Goal: Task Accomplishment & Management: Complete application form

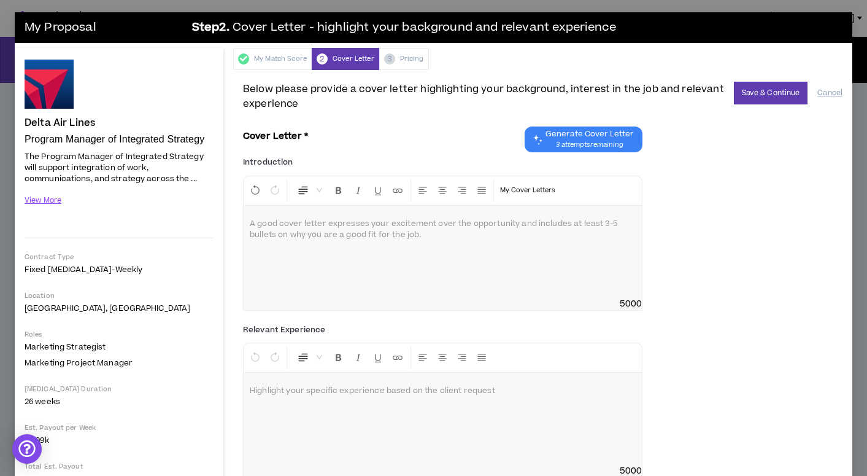
scroll to position [47, 0]
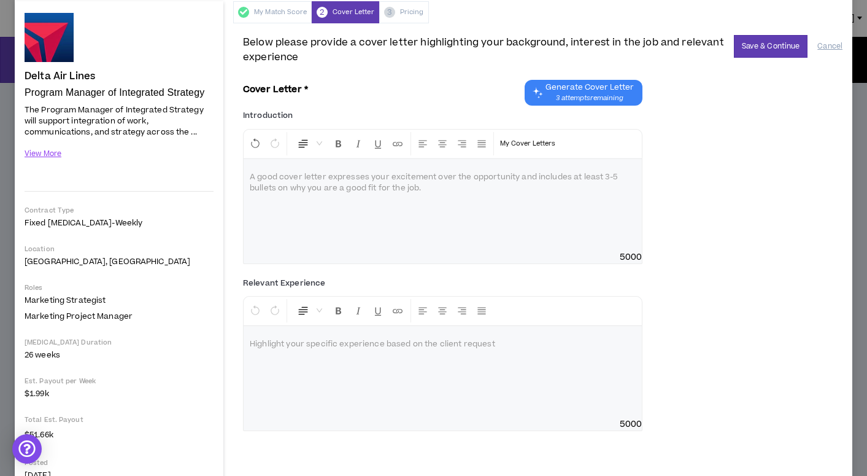
click at [319, 345] on p at bounding box center [443, 344] width 386 height 12
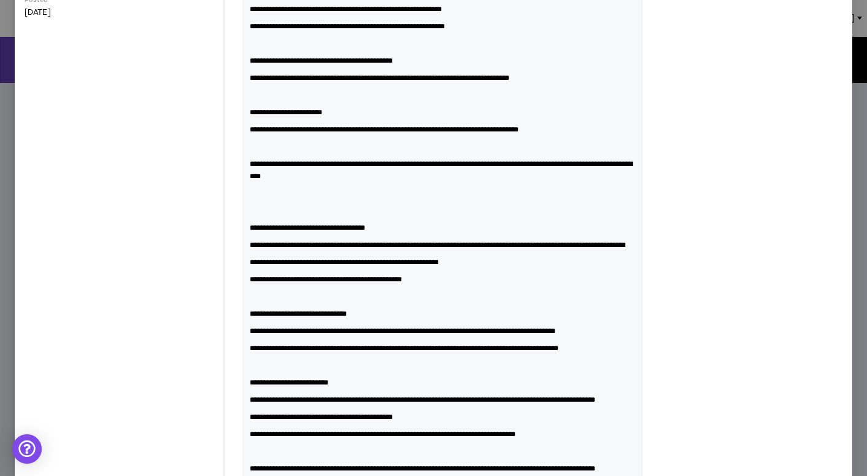
scroll to position [500, 0]
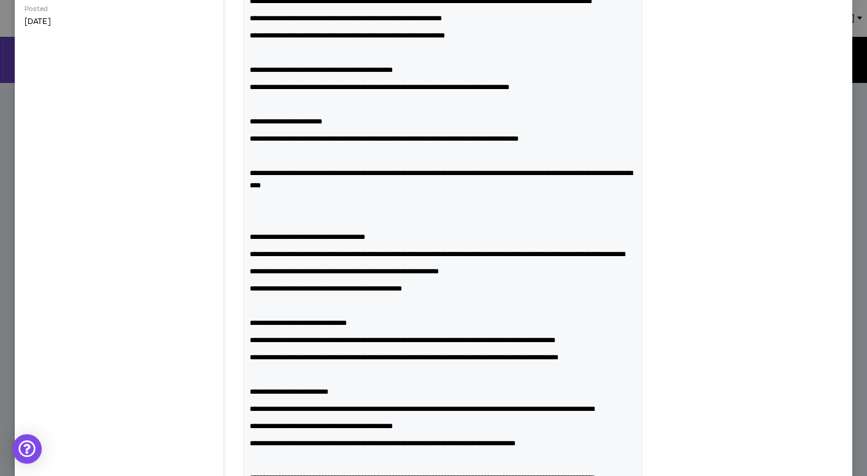
click at [328, 226] on p at bounding box center [443, 220] width 386 height 12
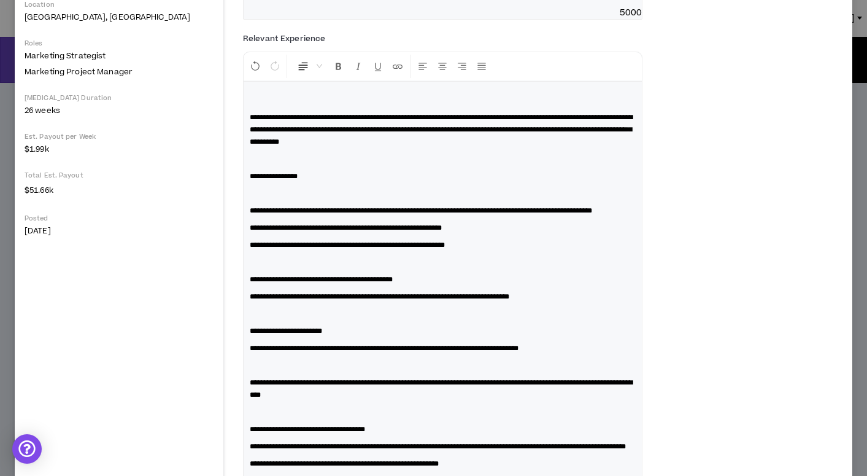
scroll to position [285, 0]
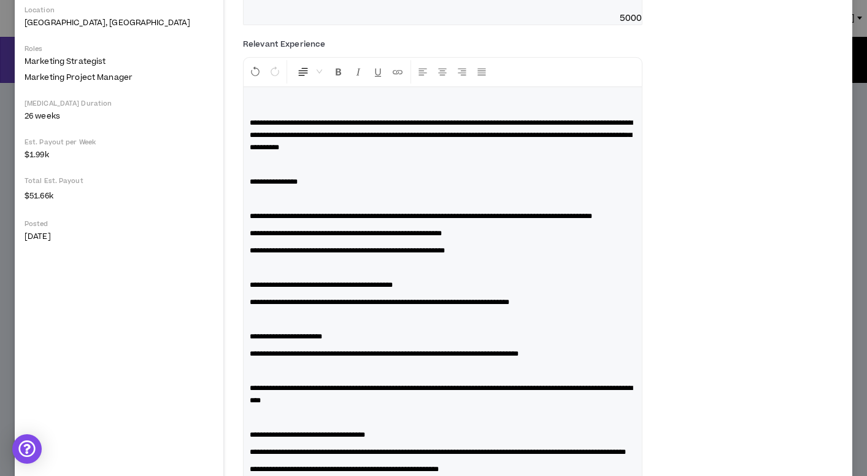
click at [315, 274] on p at bounding box center [443, 267] width 386 height 12
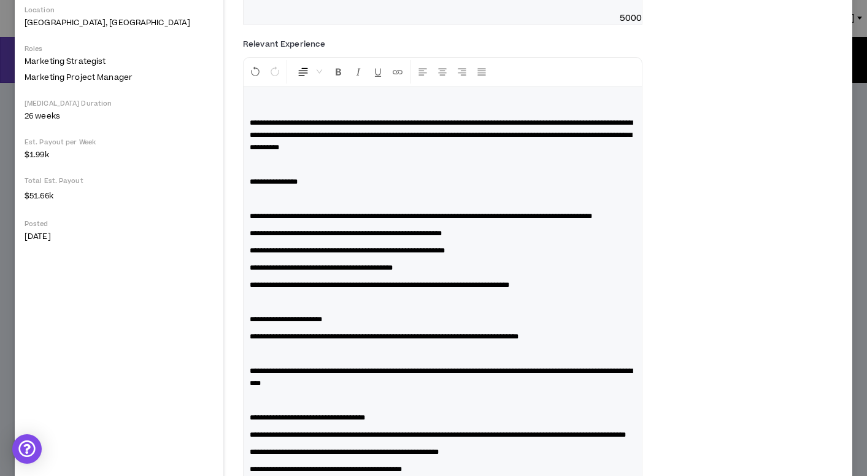
click at [293, 195] on p at bounding box center [443, 199] width 386 height 12
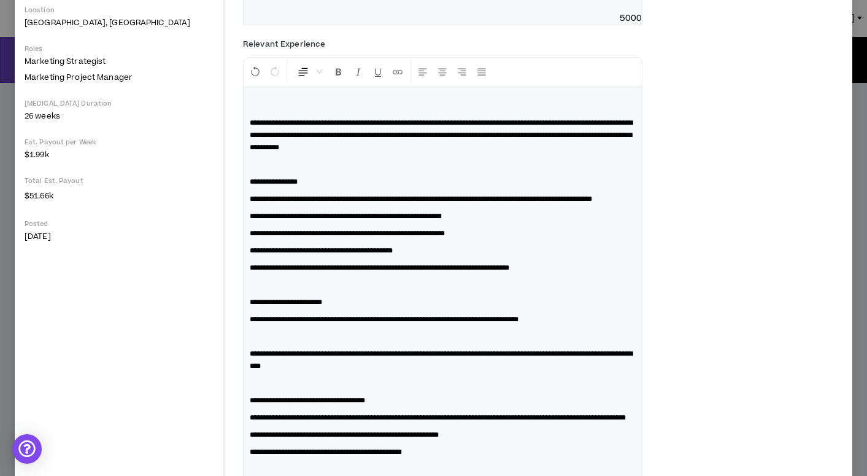
click at [267, 342] on p at bounding box center [443, 336] width 386 height 12
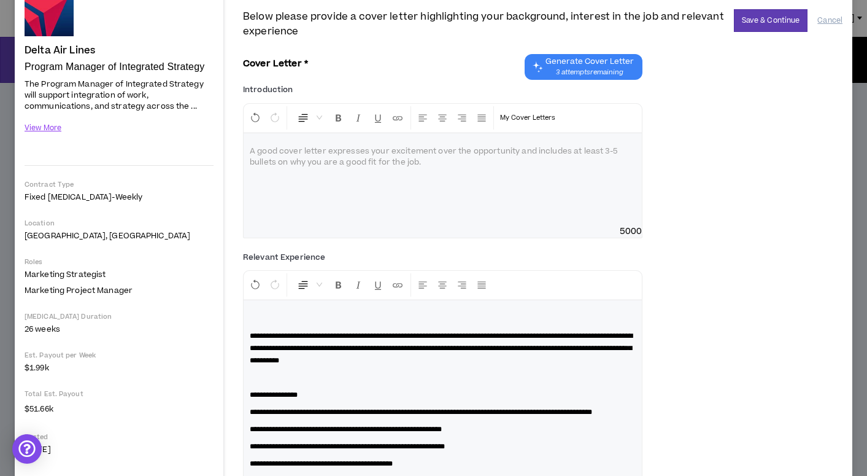
scroll to position [0, 0]
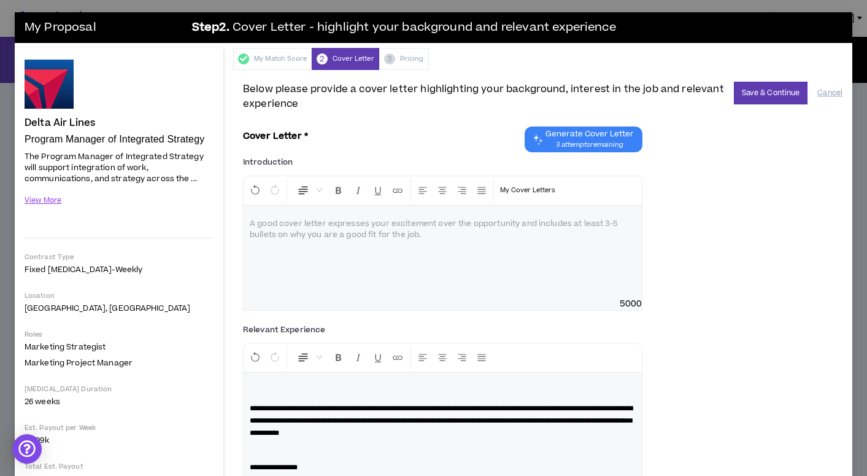
click at [254, 409] on span "**********" at bounding box center [441, 420] width 383 height 32
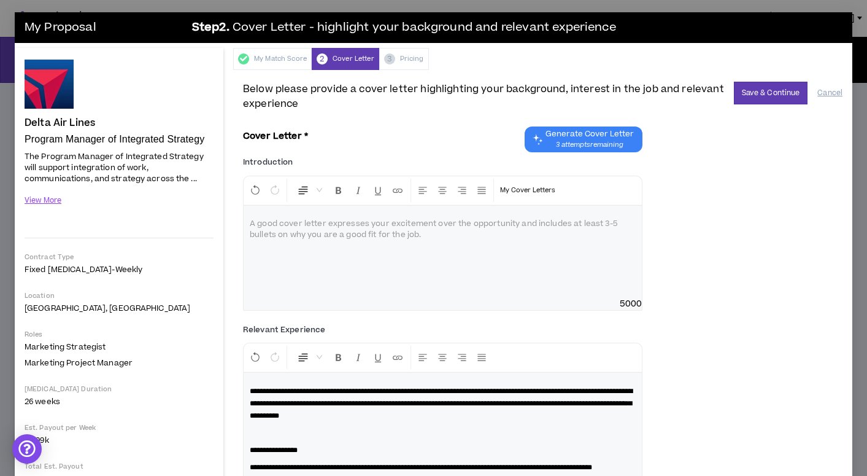
click at [268, 221] on p at bounding box center [443, 224] width 386 height 12
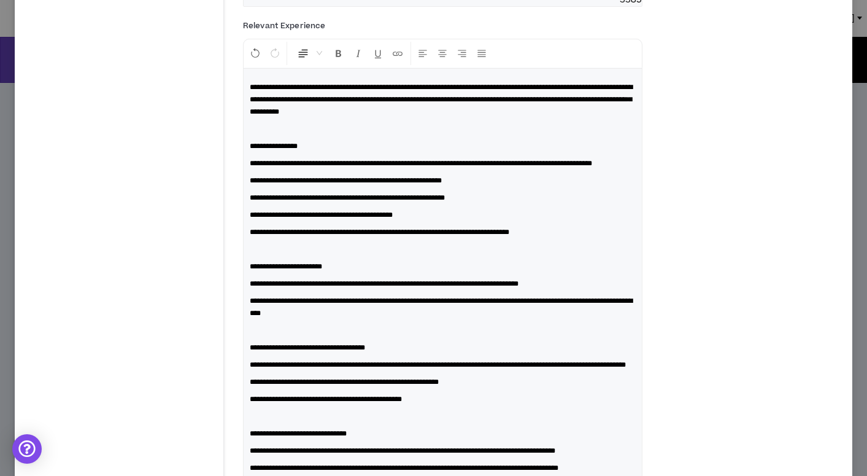
scroll to position [655, 0]
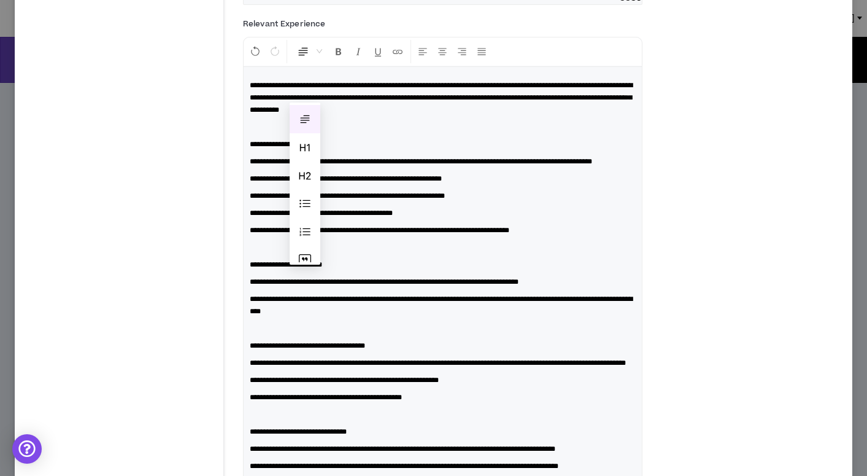
click at [318, 63] on span "Normal" at bounding box center [309, 51] width 25 height 22
click at [307, 199] on span at bounding box center [305, 204] width 12 height 12
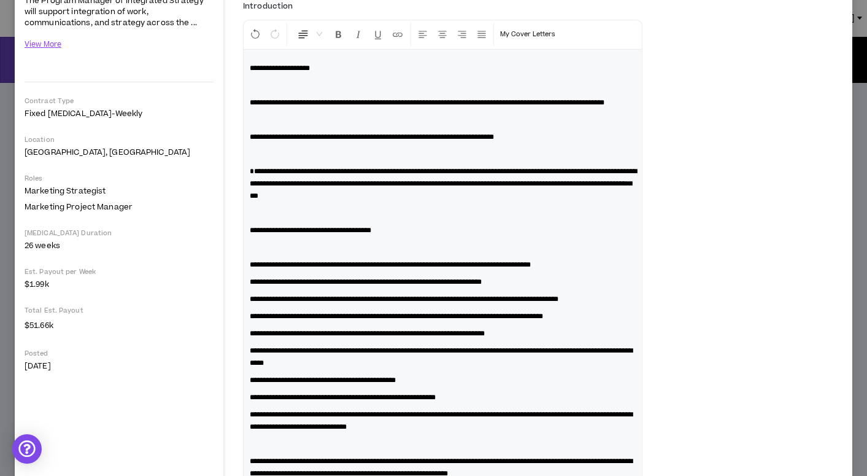
scroll to position [0, 0]
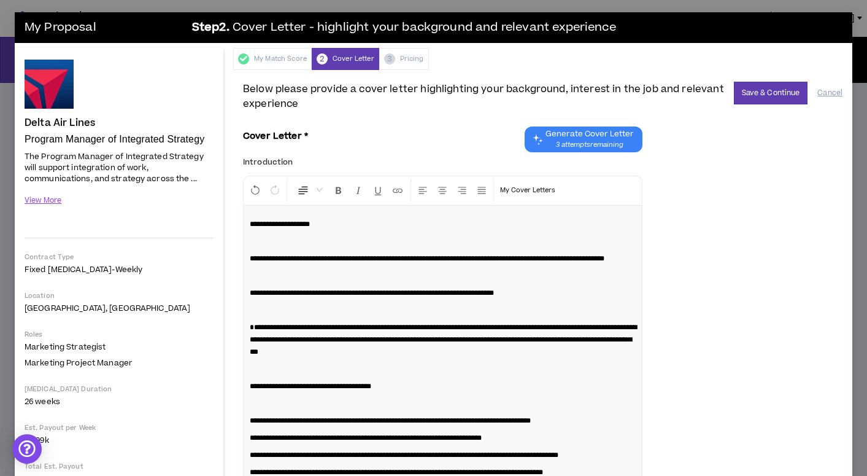
drag, startPoint x: 339, startPoint y: 415, endPoint x: 236, endPoint y: 40, distance: 388.2
click at [355, 190] on icon "Format Italics" at bounding box center [358, 190] width 11 height 11
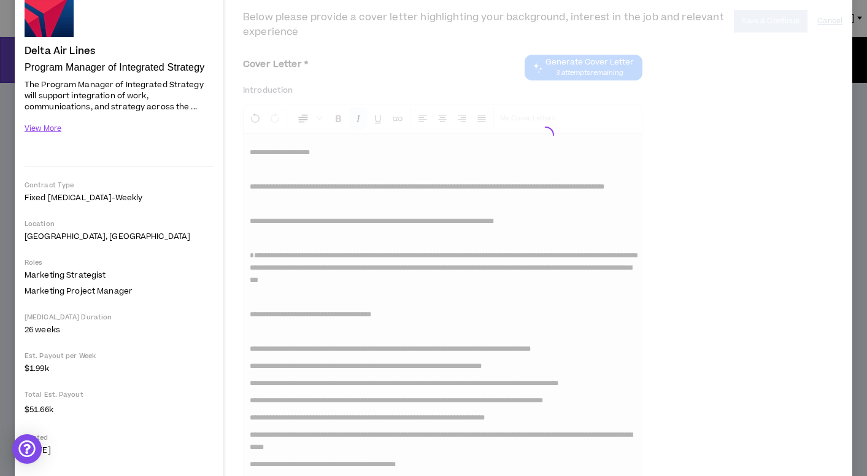
scroll to position [71, 0]
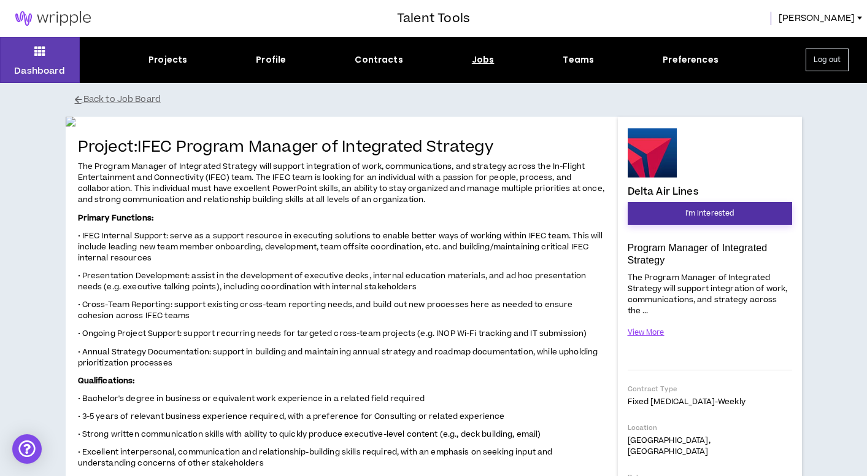
click at [740, 214] on button "I'm Interested" at bounding box center [710, 213] width 164 height 23
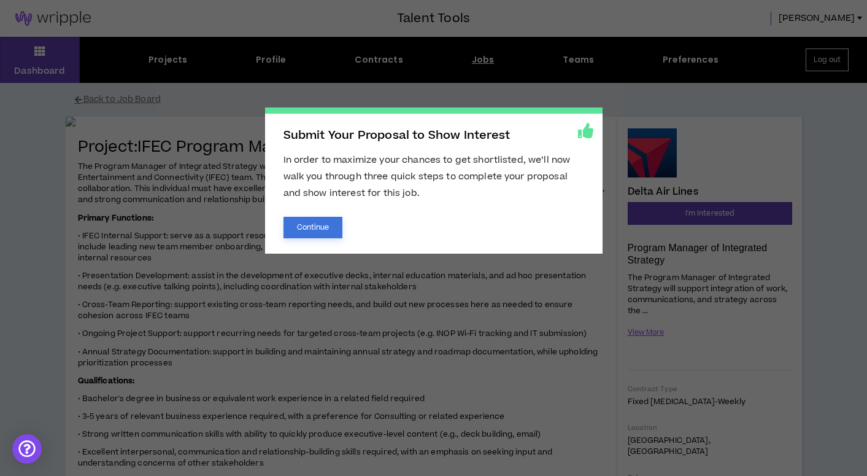
click at [326, 226] on button "Continue" at bounding box center [313, 227] width 60 height 21
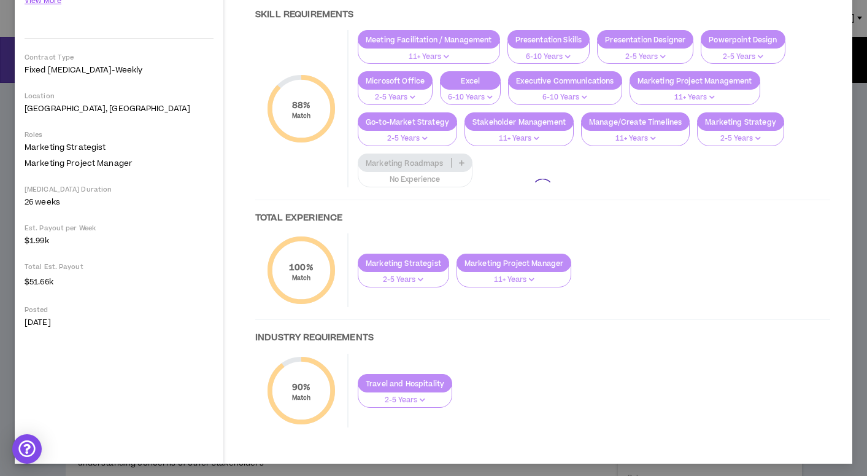
scroll to position [196, 0]
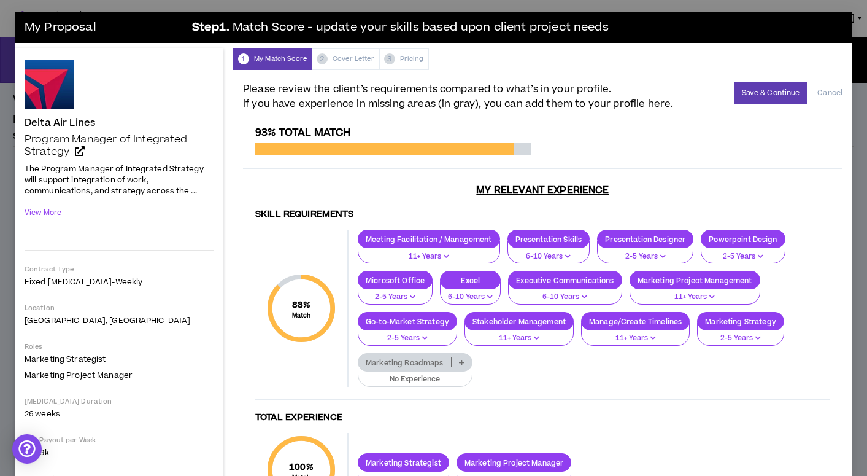
scroll to position [166, 0]
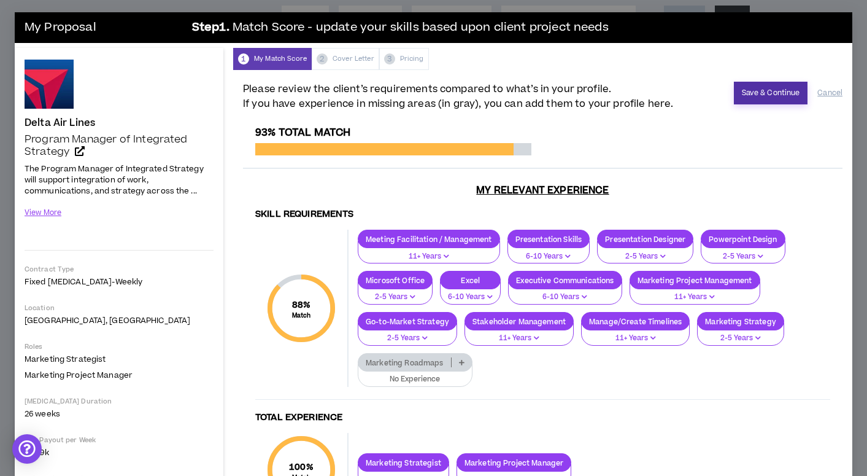
click at [779, 91] on button "Save & Continue" at bounding box center [771, 93] width 74 height 23
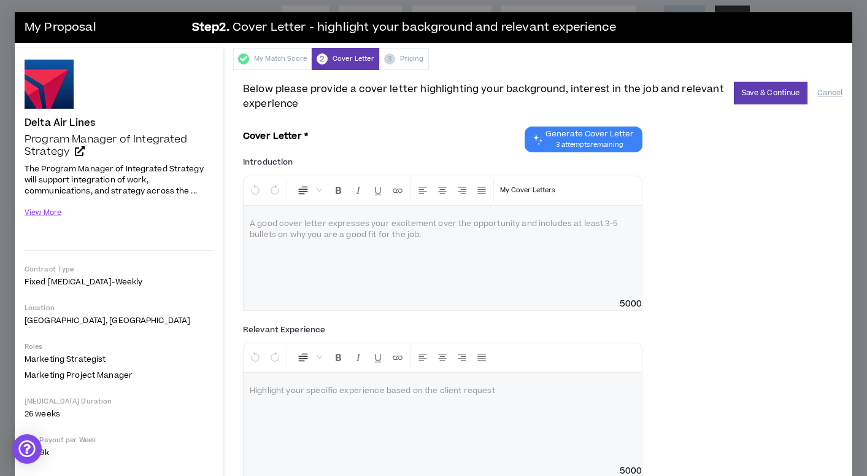
click at [395, 241] on div at bounding box center [443, 252] width 398 height 92
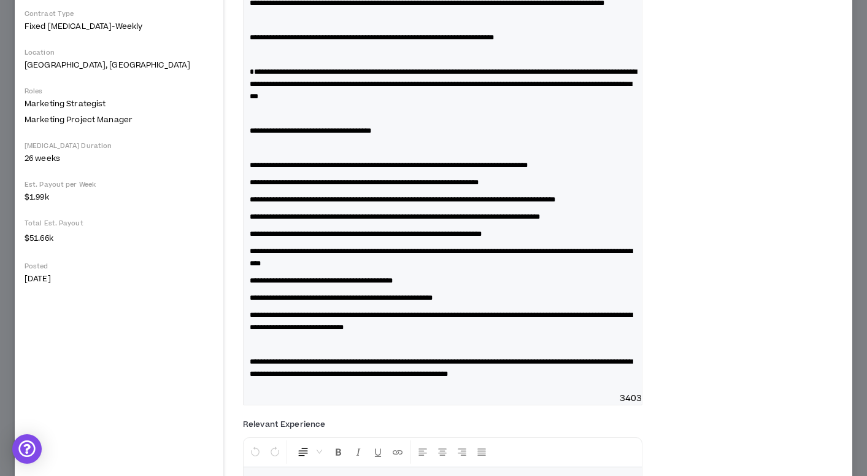
scroll to position [256, 0]
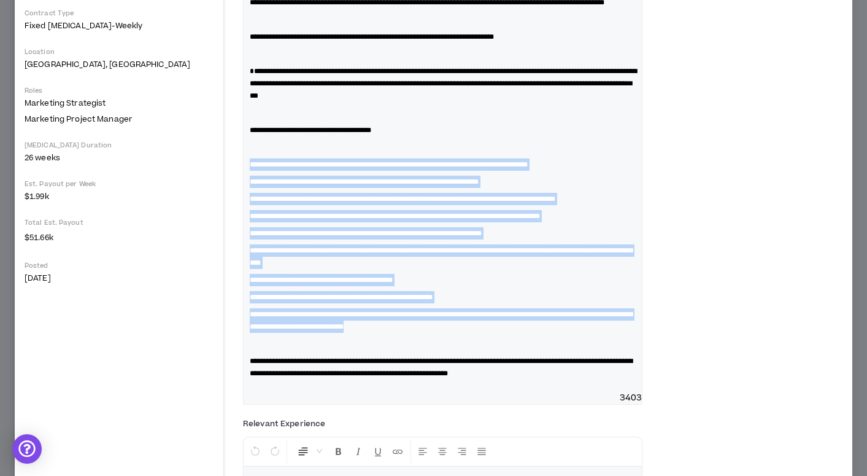
drag, startPoint x: 482, startPoint y: 352, endPoint x: 221, endPoint y: 177, distance: 314.3
click at [221, 177] on div "Delta Air Lines Program Manager of Integrated Strategy Hide Details The Program…" at bounding box center [434, 192] width 838 height 800
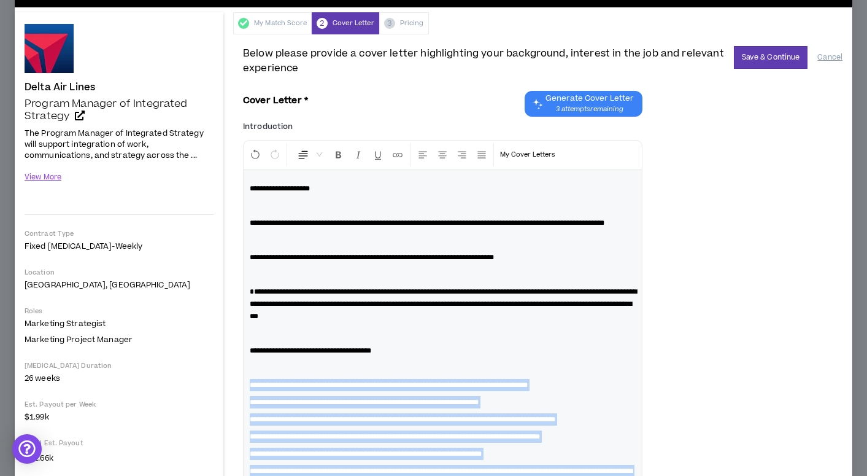
scroll to position [28, 0]
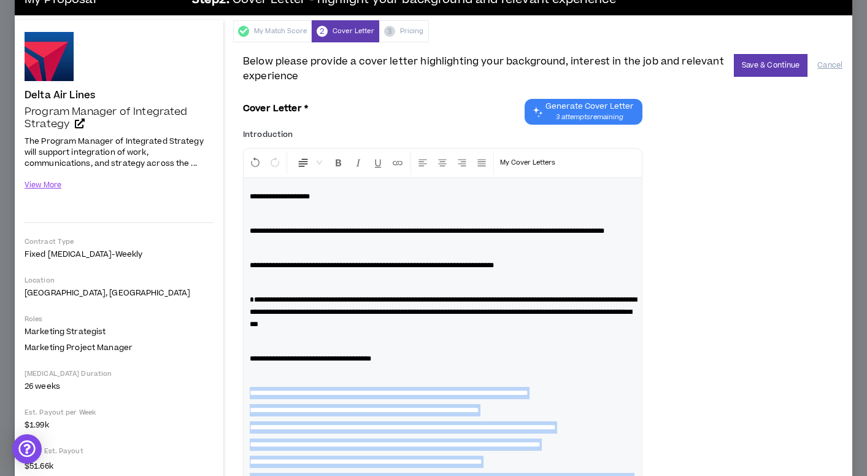
click at [307, 161] on span at bounding box center [303, 162] width 12 height 12
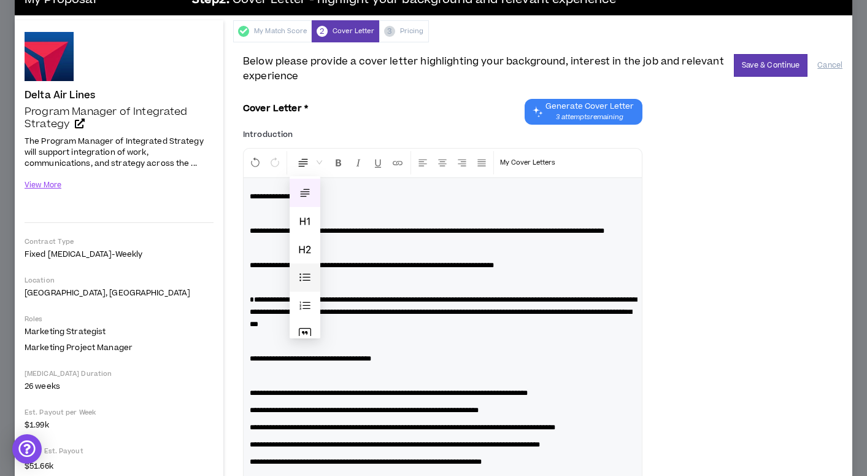
click at [309, 273] on span at bounding box center [305, 277] width 12 height 12
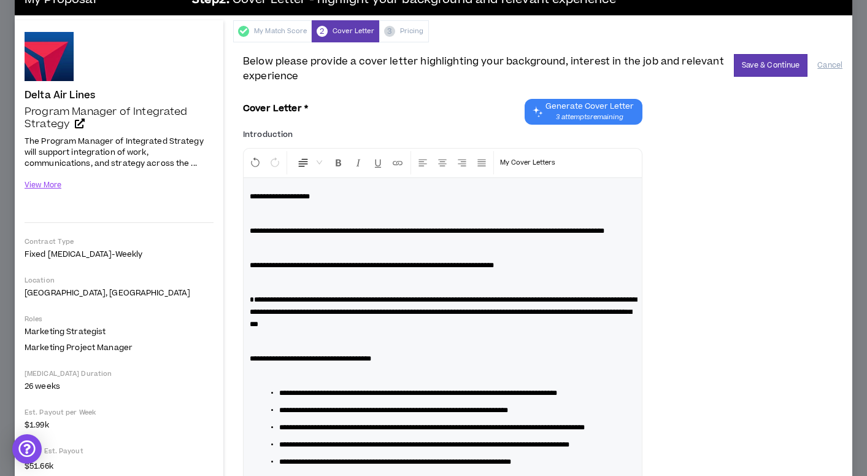
click at [355, 380] on div "**********" at bounding box center [443, 399] width 398 height 442
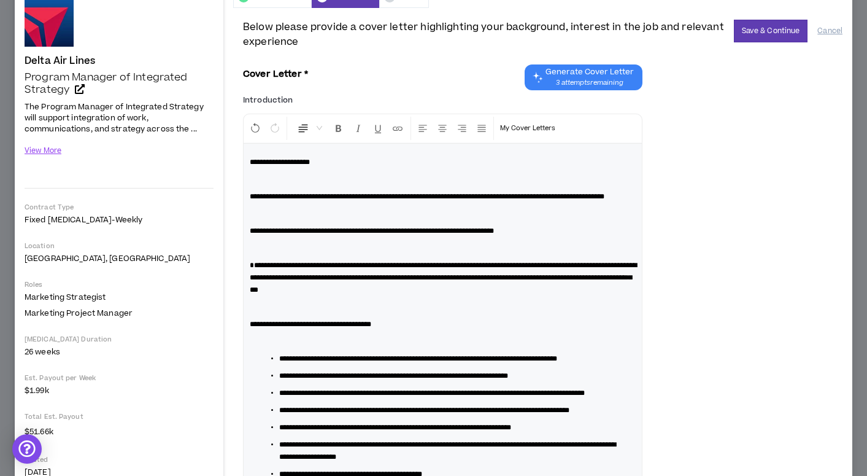
scroll to position [56, 0]
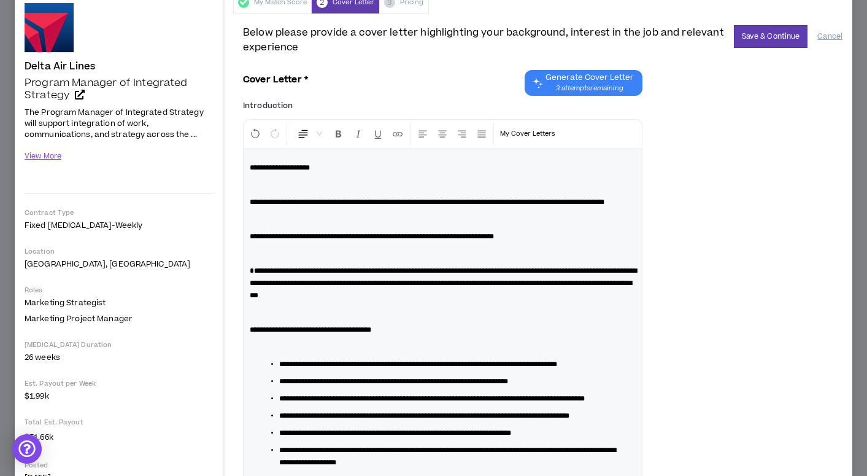
click at [299, 225] on p at bounding box center [443, 219] width 386 height 12
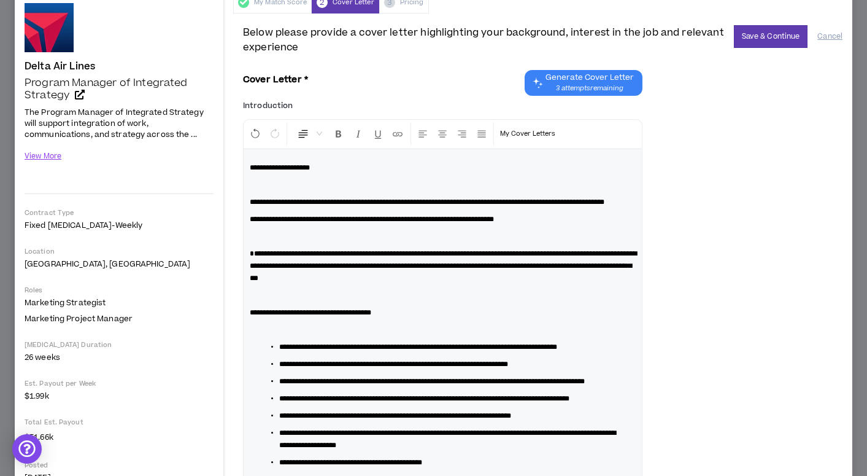
click at [293, 242] on p at bounding box center [443, 236] width 386 height 12
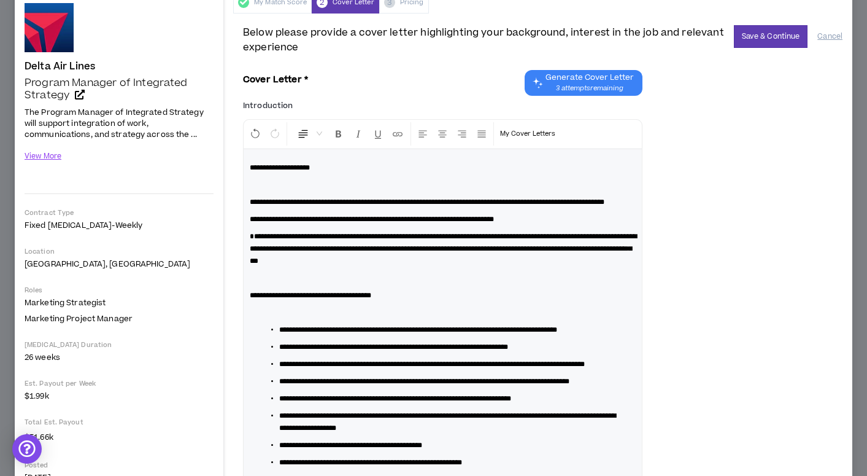
click at [250, 233] on div "**********" at bounding box center [443, 352] width 398 height 407
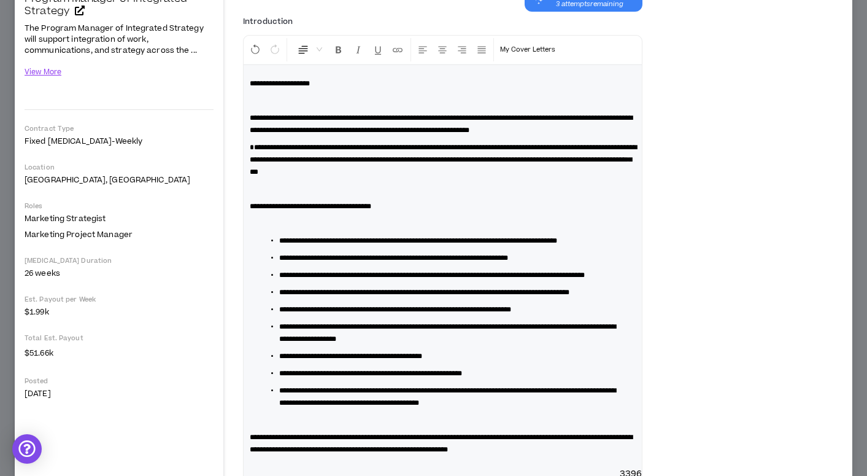
scroll to position [152, 0]
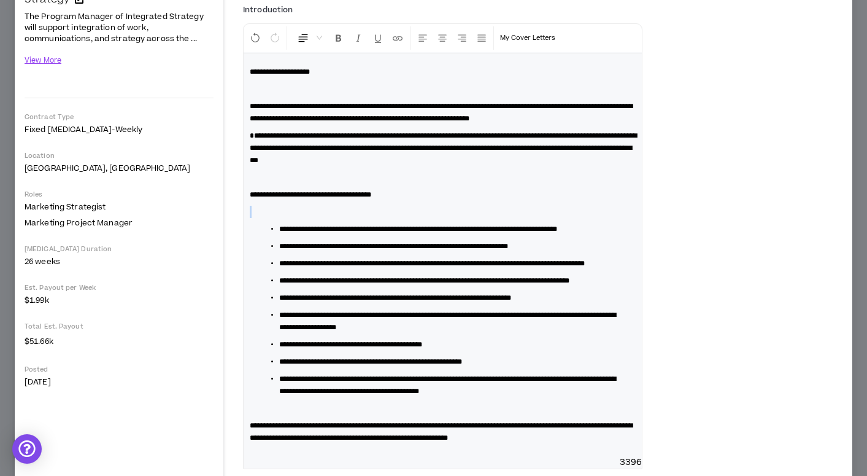
click at [482, 217] on div "**********" at bounding box center [443, 254] width 398 height 403
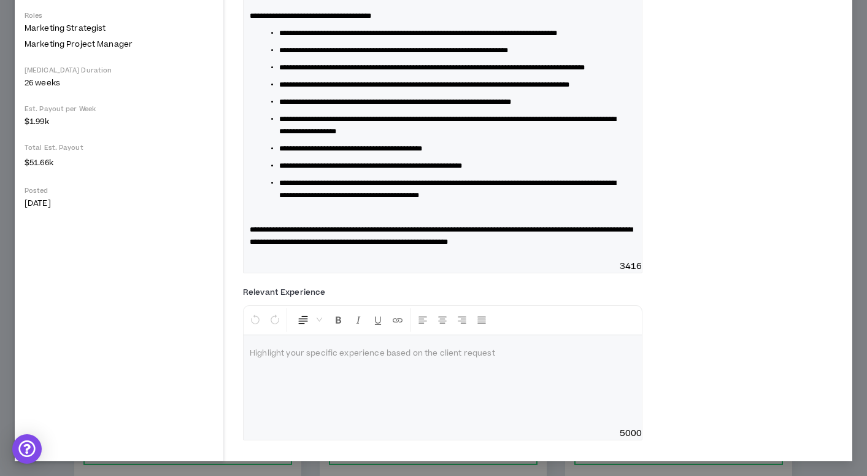
scroll to position [385, 0]
click at [333, 352] on p at bounding box center [443, 353] width 386 height 12
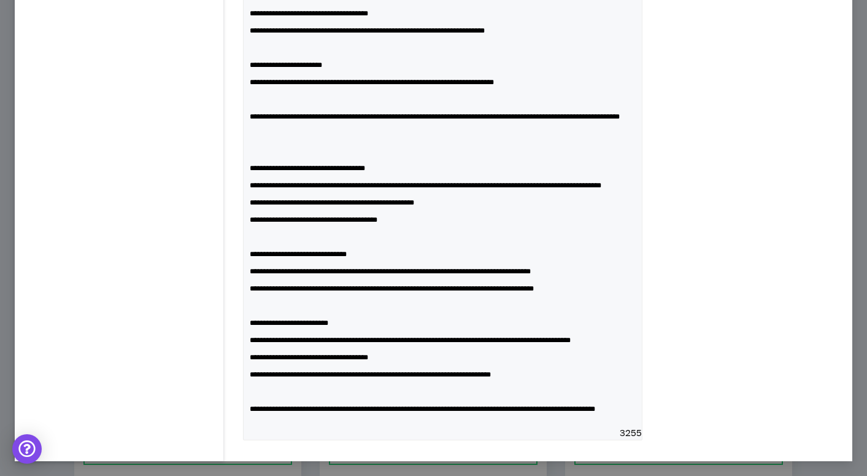
scroll to position [930, 0]
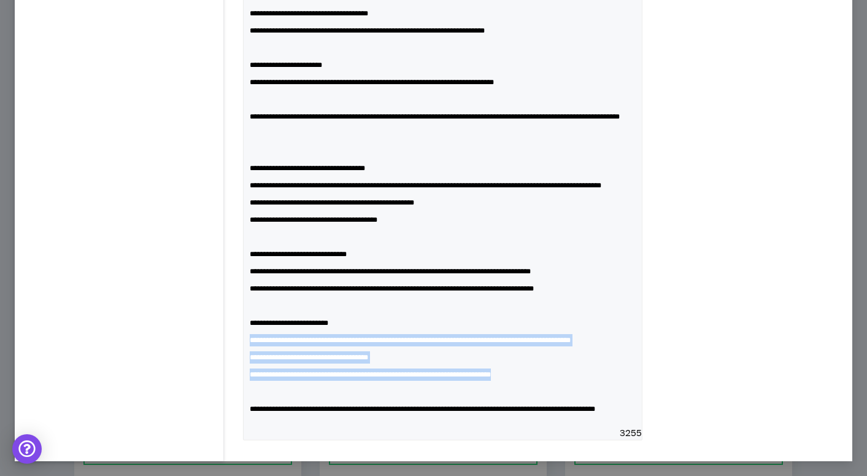
drag, startPoint x: 591, startPoint y: 380, endPoint x: 217, endPoint y: 337, distance: 376.7
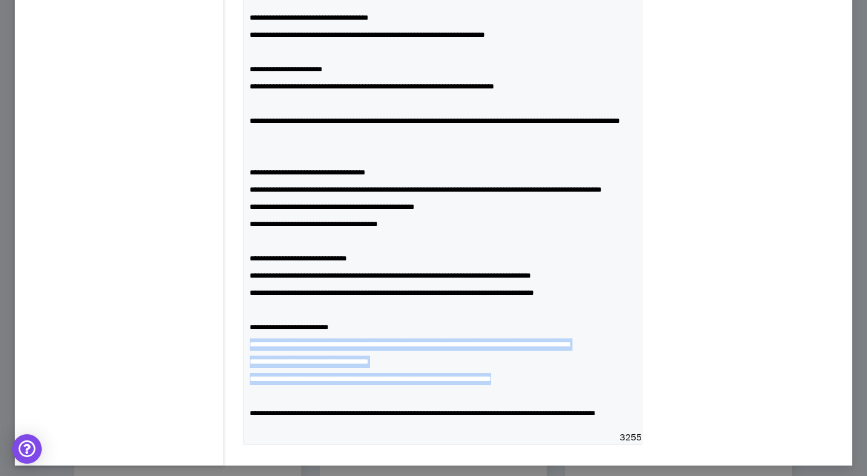
scroll to position [836, 0]
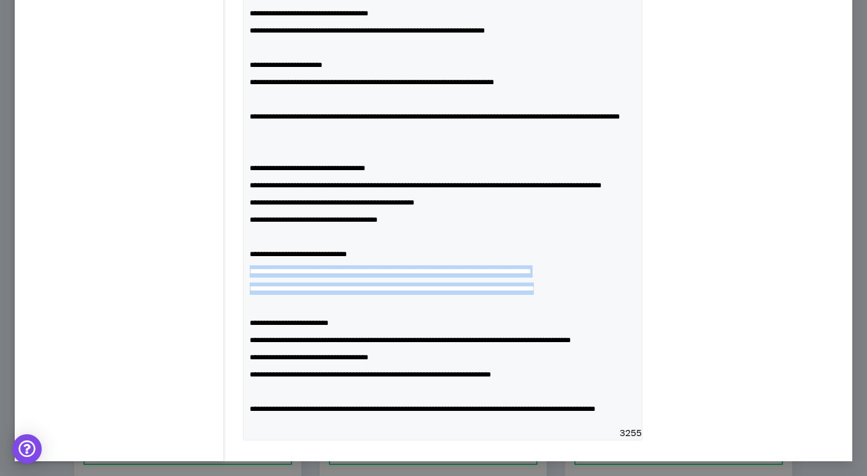
drag, startPoint x: 618, startPoint y: 379, endPoint x: 245, endPoint y: 365, distance: 373.3
click at [245, 365] on div "**********" at bounding box center [443, 130] width 398 height 594
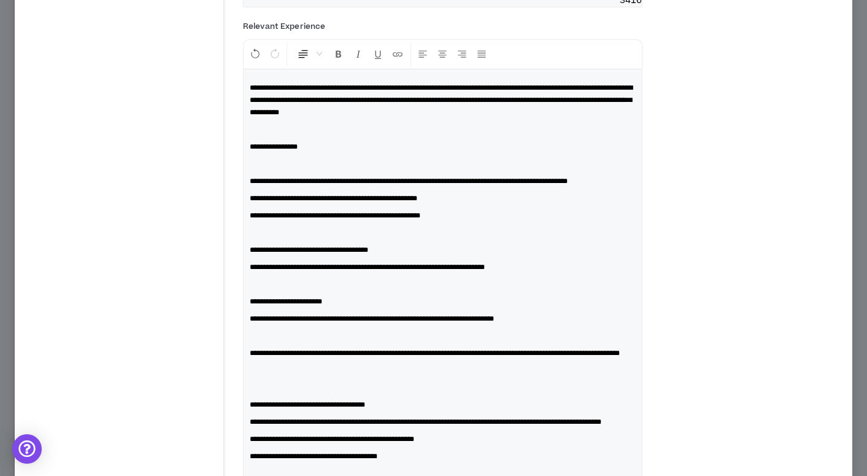
scroll to position [599, 0]
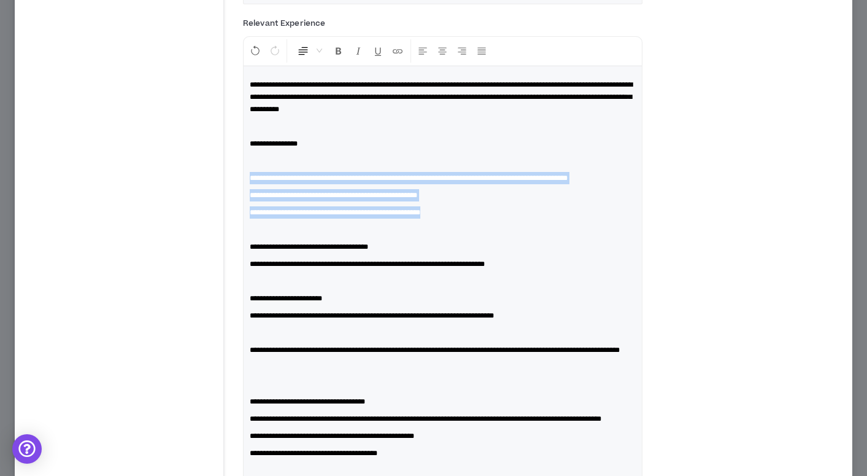
drag, startPoint x: 480, startPoint y: 279, endPoint x: 234, endPoint y: 237, distance: 249.6
click at [234, 237] on div "**********" at bounding box center [542, 81] width 619 height 1223
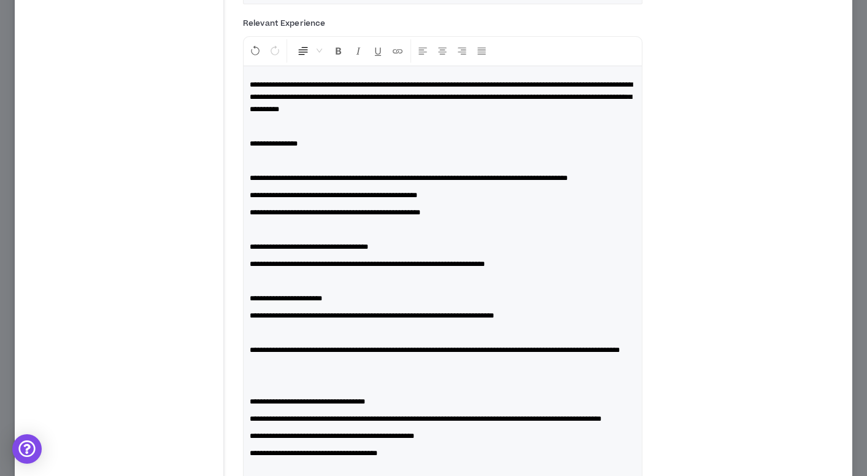
click at [264, 167] on p at bounding box center [443, 161] width 386 height 12
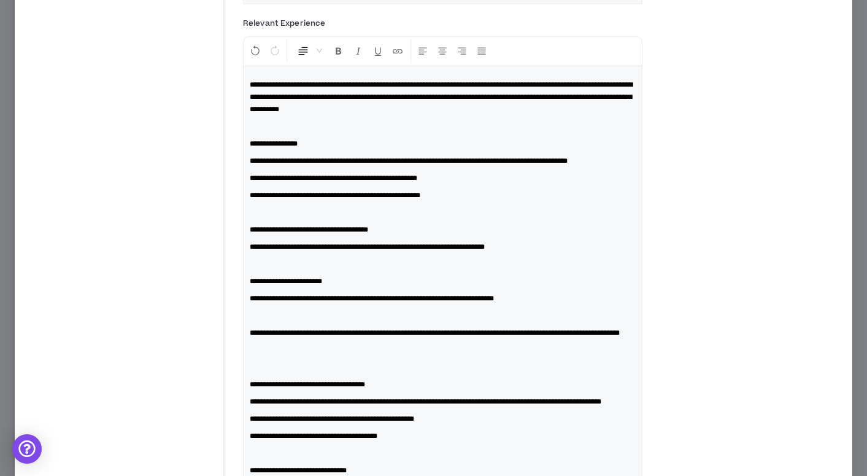
click at [309, 322] on p at bounding box center [443, 315] width 386 height 12
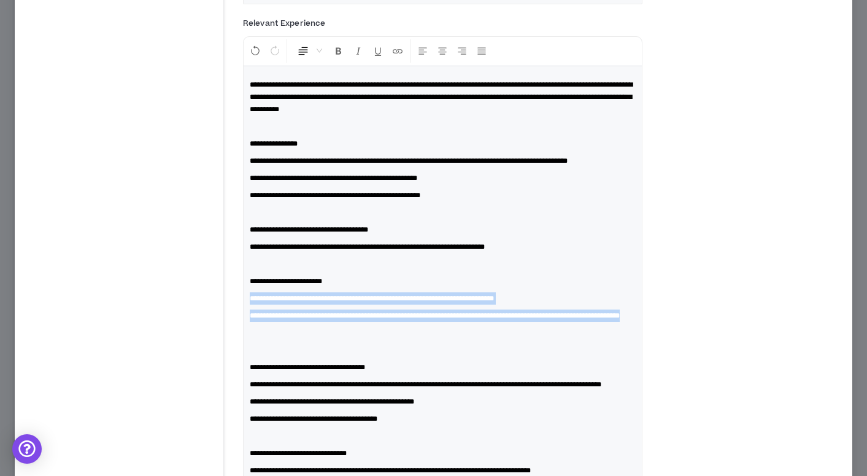
drag, startPoint x: 380, startPoint y: 396, endPoint x: 246, endPoint y: 364, distance: 138.1
click at [246, 364] on div "**********" at bounding box center [443, 346] width 398 height 560
click at [307, 57] on span at bounding box center [303, 51] width 12 height 12
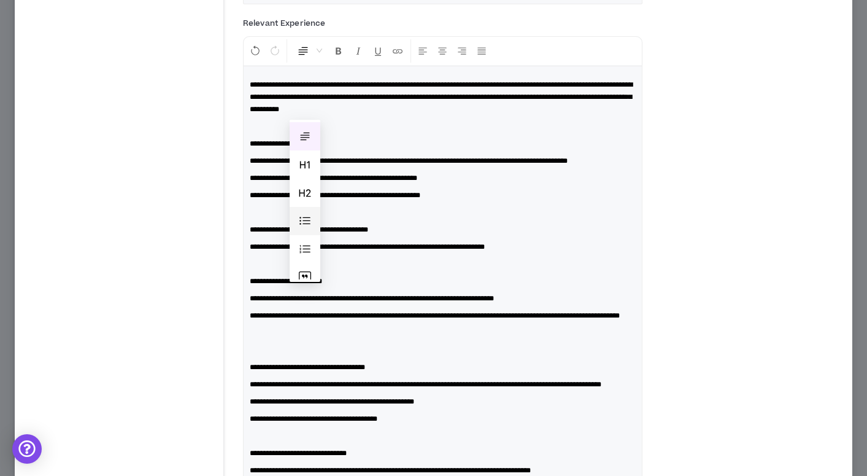
click at [306, 220] on span at bounding box center [305, 221] width 12 height 12
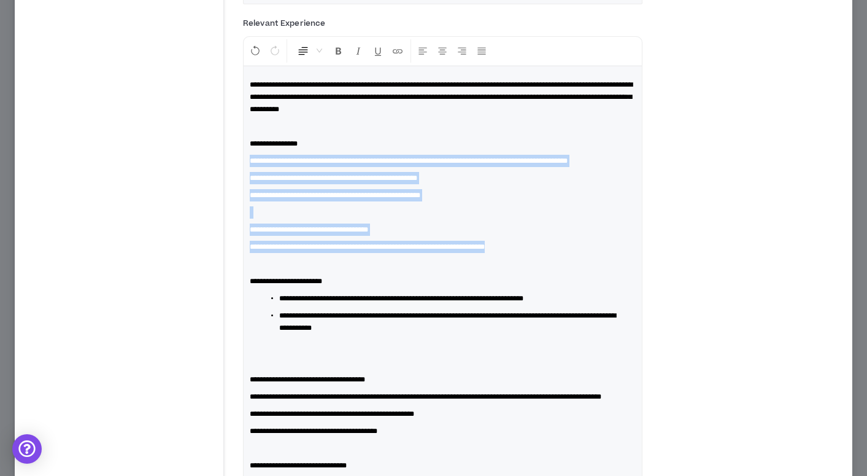
drag, startPoint x: 587, startPoint y: 313, endPoint x: 209, endPoint y: 218, distance: 389.7
click at [209, 218] on div "Delta Air Lines Program Manager of Integrated Strategy Hide Details The Program…" at bounding box center [434, 59] width 838 height 1223
click at [321, 62] on span "Normal" at bounding box center [309, 51] width 25 height 22
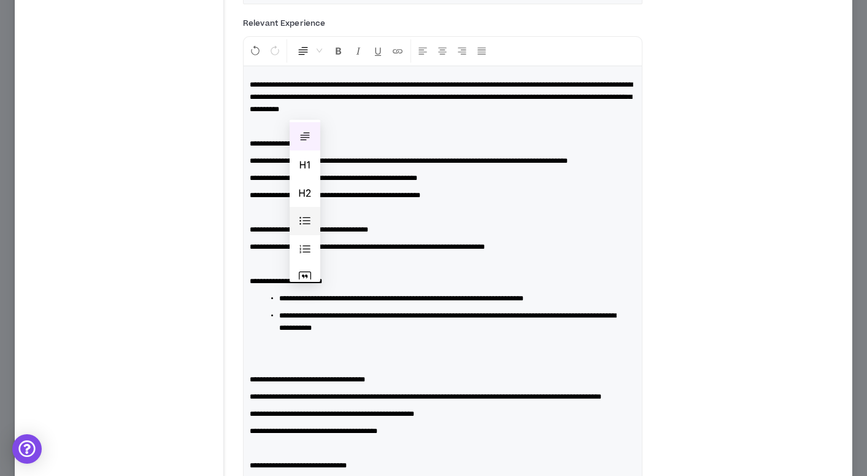
click at [306, 226] on span at bounding box center [305, 221] width 12 height 12
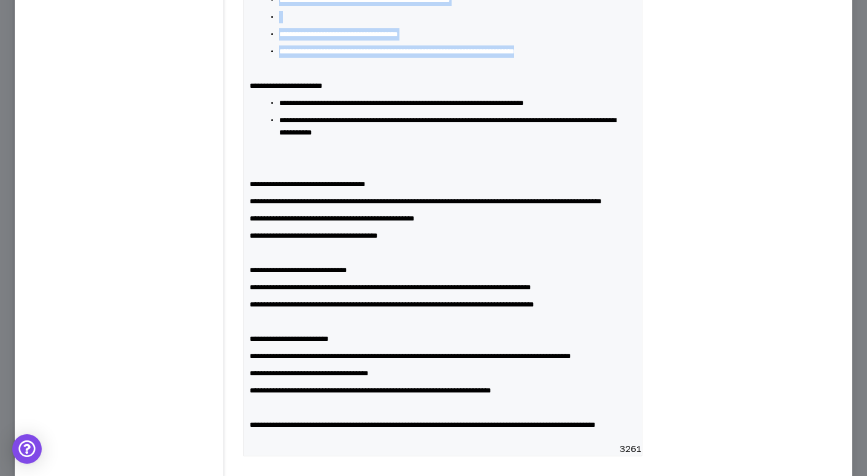
scroll to position [787, 0]
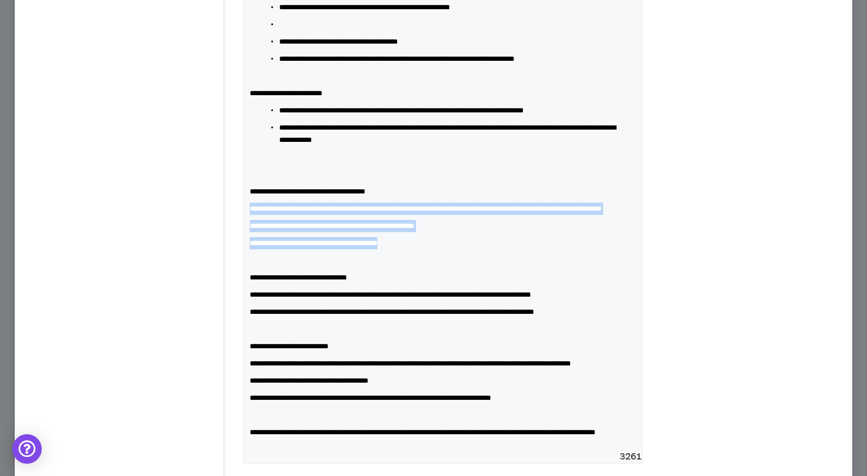
drag, startPoint x: 426, startPoint y: 331, endPoint x: 222, endPoint y: 275, distance: 211.8
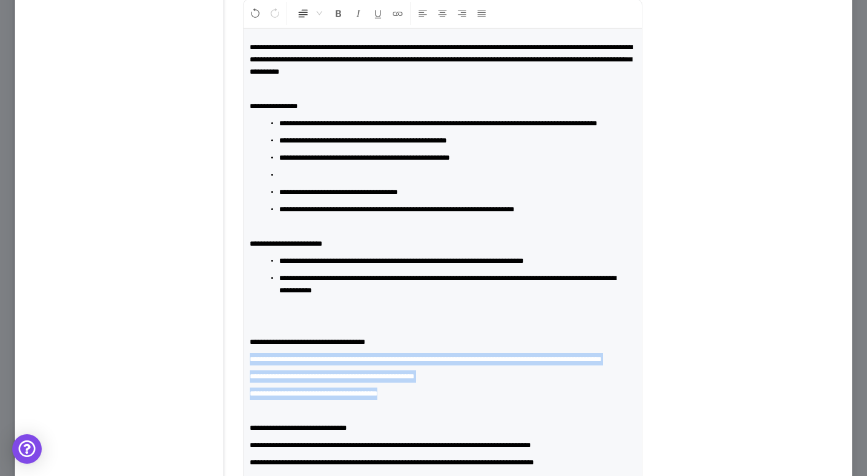
scroll to position [636, 0]
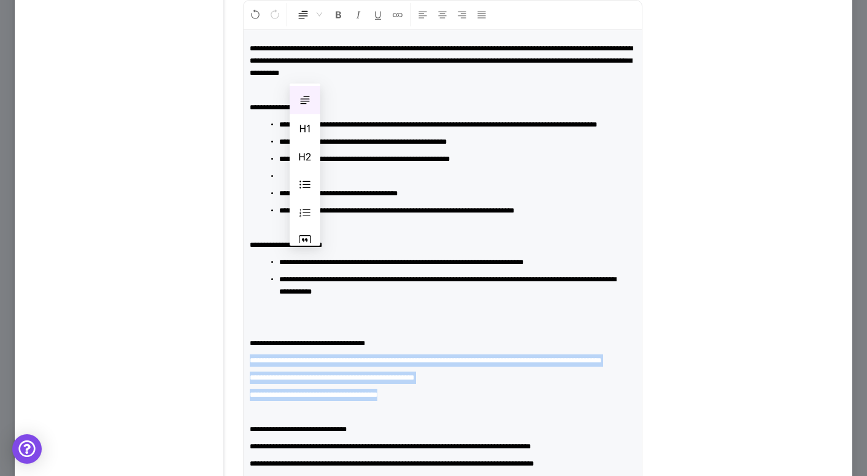
click at [317, 26] on span "Normal" at bounding box center [309, 15] width 25 height 22
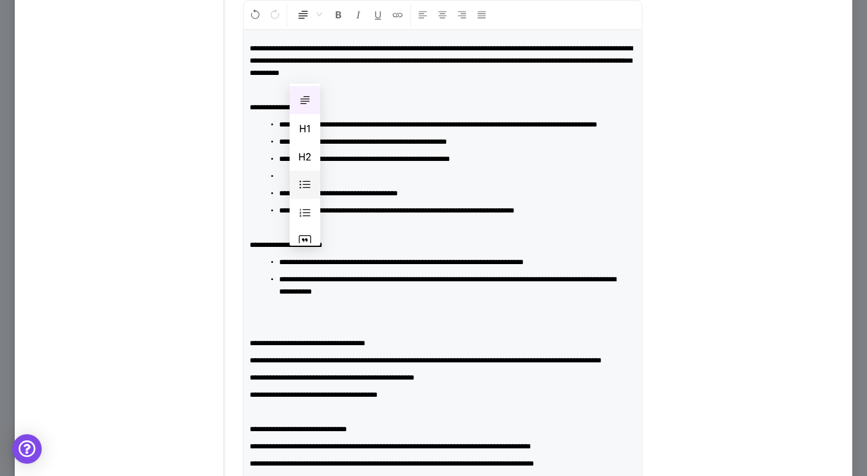
click at [306, 176] on div "Bullet List" at bounding box center [305, 185] width 16 height 22
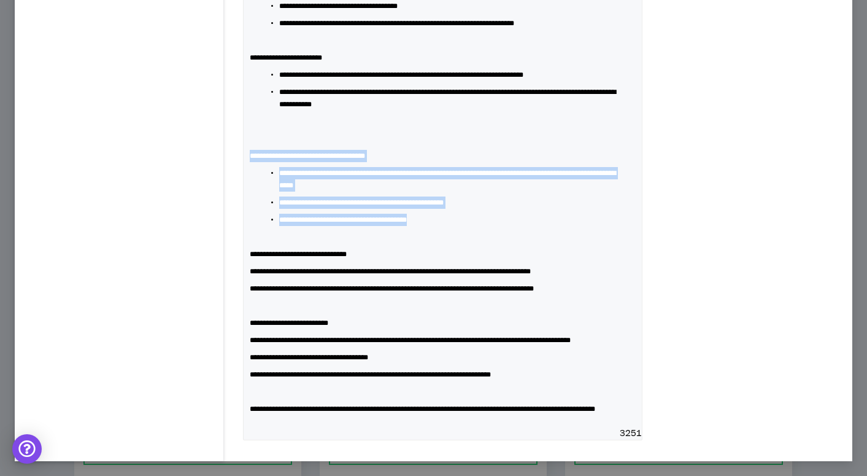
scroll to position [915, 0]
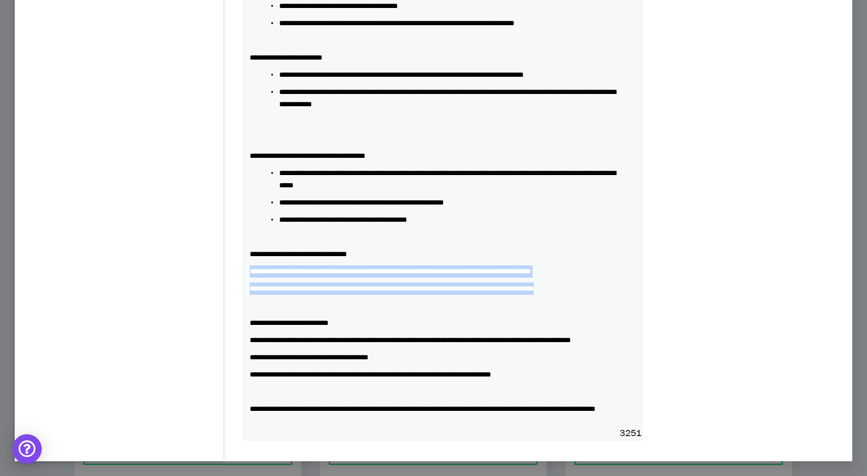
drag, startPoint x: 618, startPoint y: 269, endPoint x: 248, endPoint y: 252, distance: 371.0
click at [248, 252] on div "**********" at bounding box center [443, 135] width 398 height 584
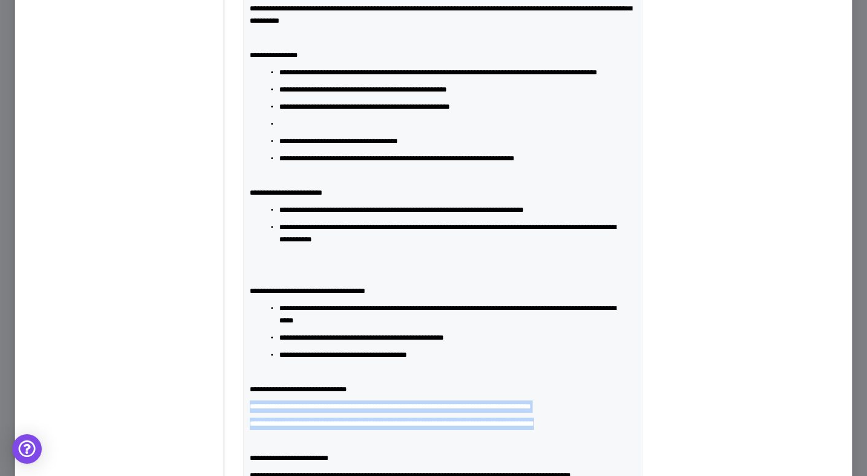
scroll to position [683, 0]
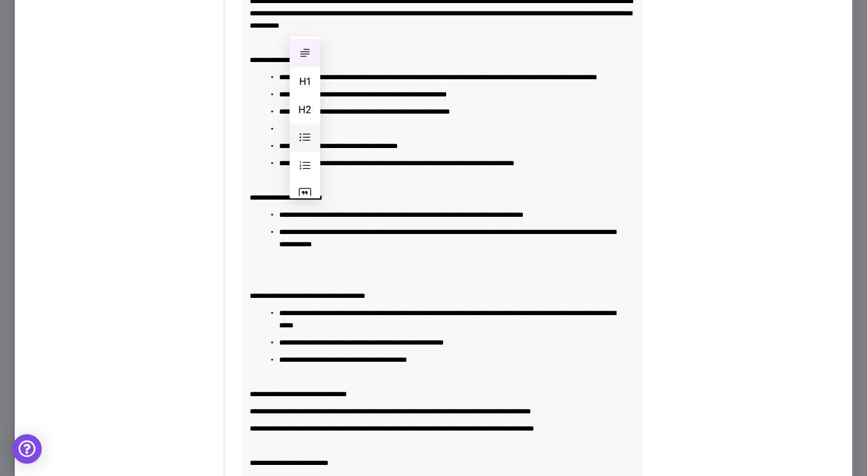
click at [302, 138] on span at bounding box center [305, 137] width 12 height 12
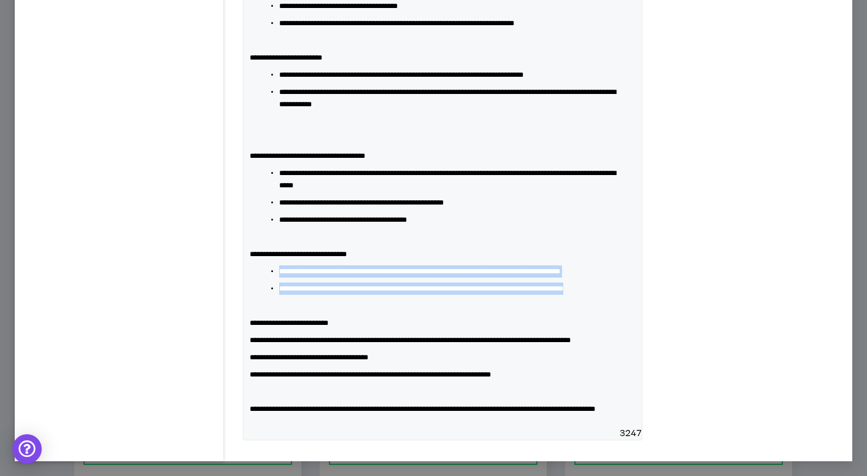
scroll to position [947, 0]
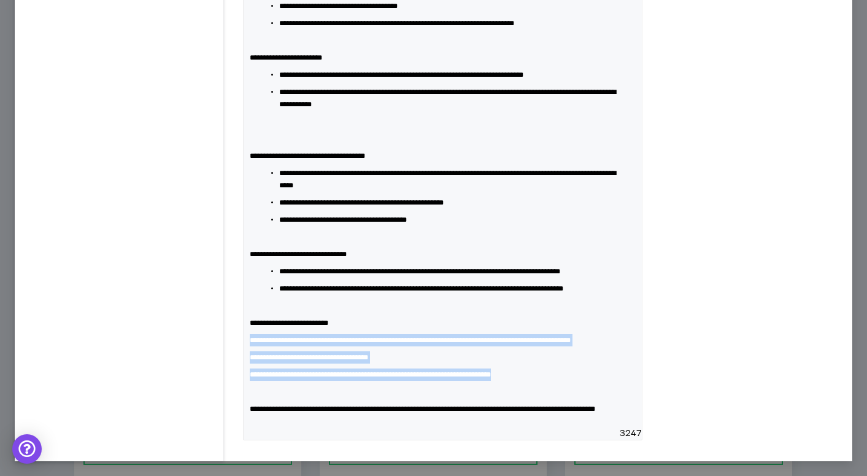
drag, startPoint x: 588, startPoint y: 360, endPoint x: 225, endPoint y: 315, distance: 366.1
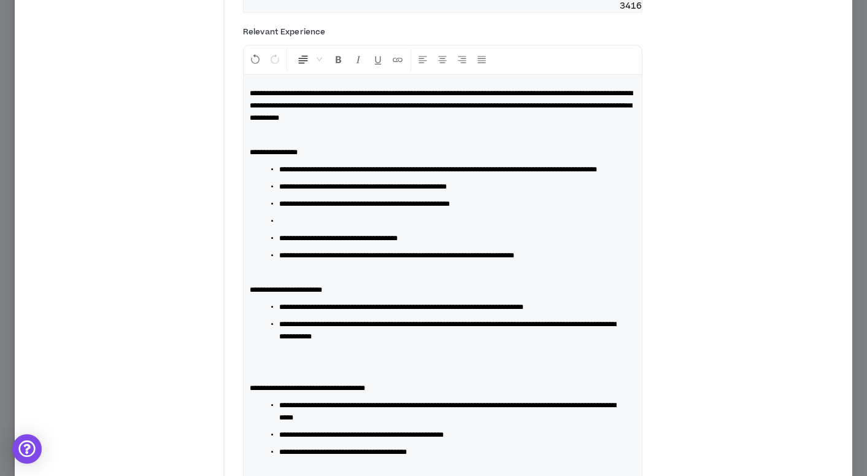
scroll to position [584, 0]
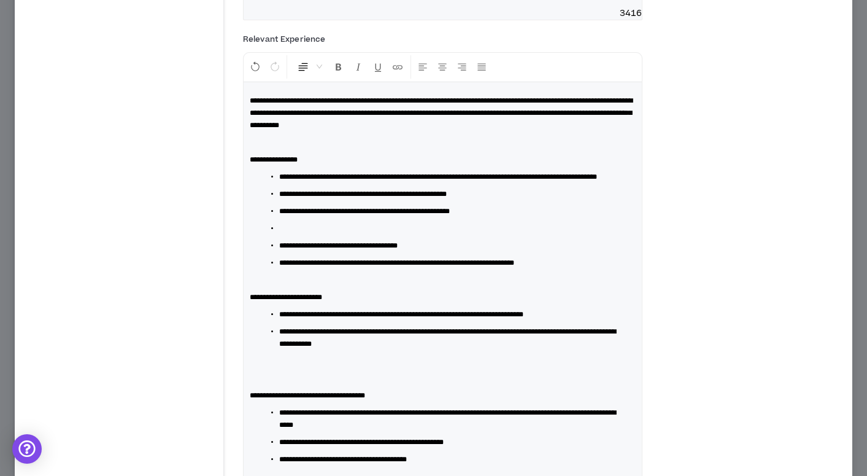
click at [321, 78] on span "Normal" at bounding box center [309, 67] width 25 height 22
click at [313, 234] on div "Bullet List" at bounding box center [305, 236] width 16 height 22
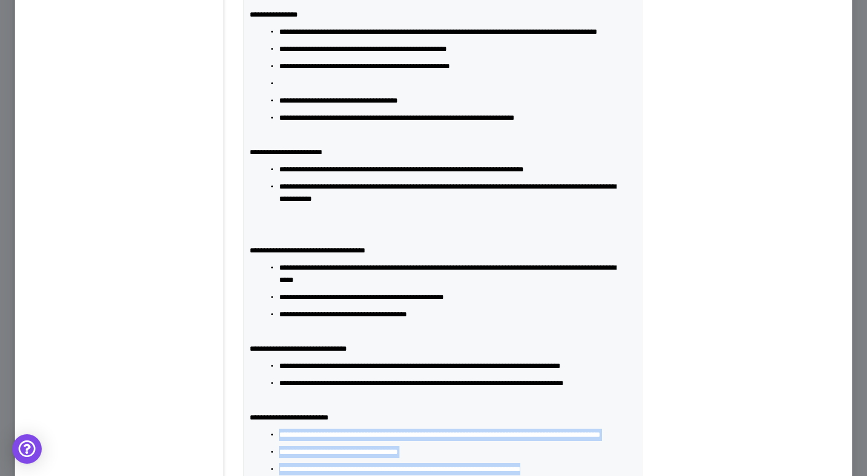
scroll to position [760, 0]
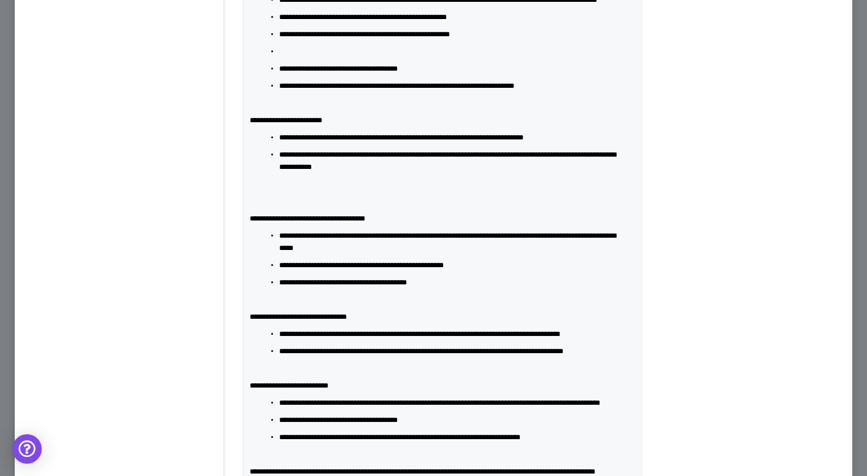
click at [324, 207] on p at bounding box center [443, 201] width 386 height 12
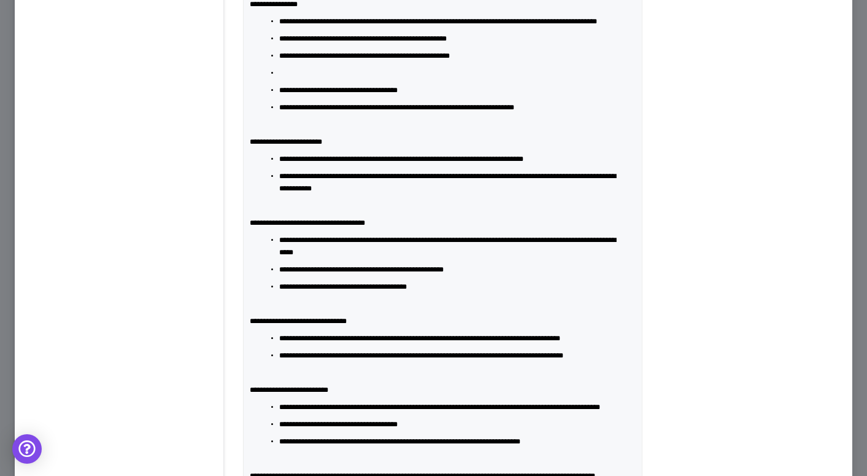
scroll to position [744, 0]
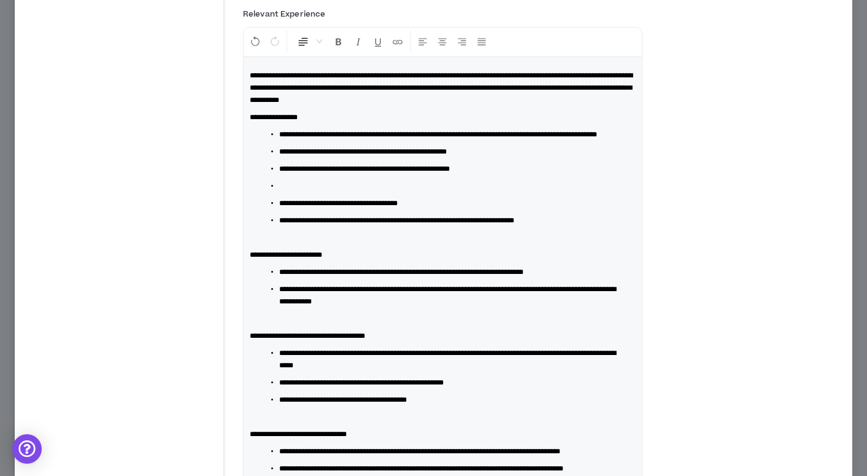
scroll to position [608, 0]
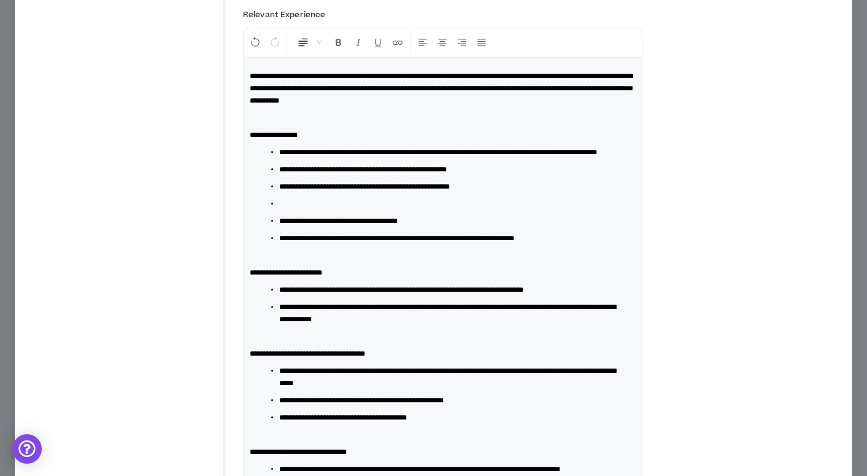
click at [381, 104] on span "**********" at bounding box center [441, 88] width 383 height 32
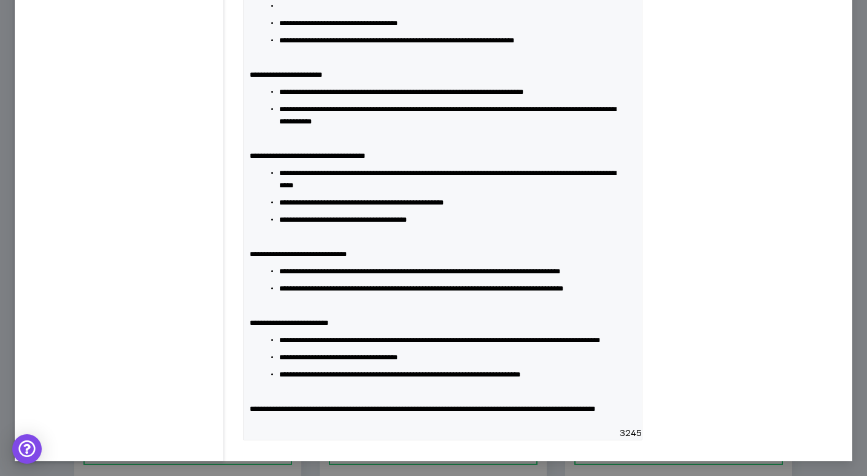
scroll to position [949, 0]
click at [296, 385] on p at bounding box center [443, 391] width 386 height 12
click at [555, 405] on span "**********" at bounding box center [422, 408] width 345 height 7
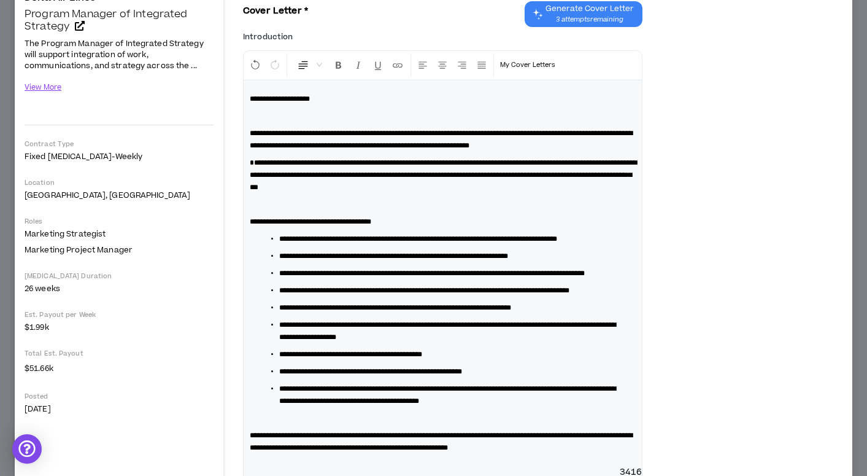
scroll to position [0, 0]
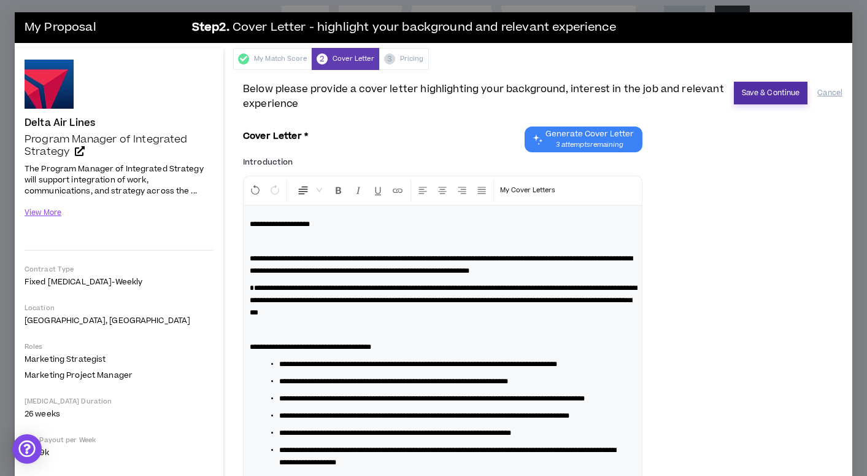
click at [763, 101] on button "Save & Continue" at bounding box center [771, 93] width 74 height 23
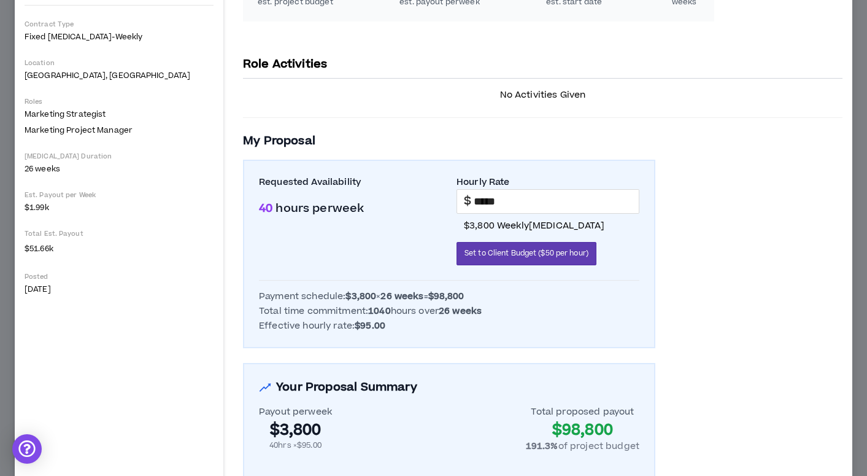
scroll to position [244, 0]
click at [485, 201] on input "*****" at bounding box center [556, 201] width 165 height 23
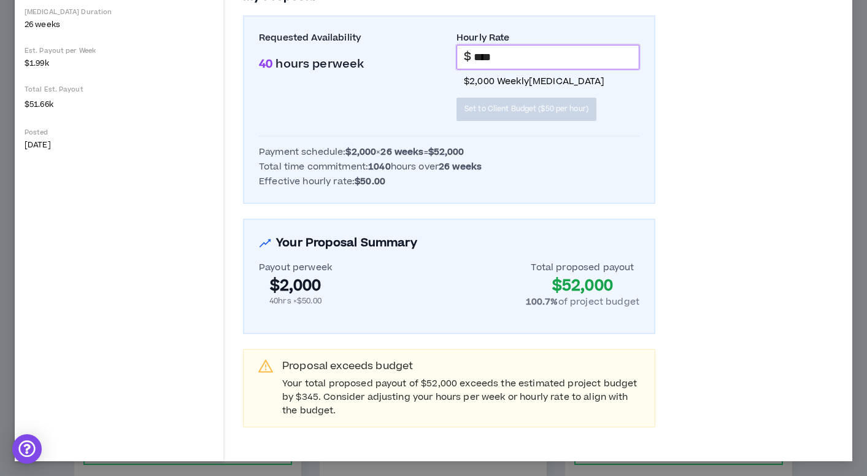
scroll to position [296, 0]
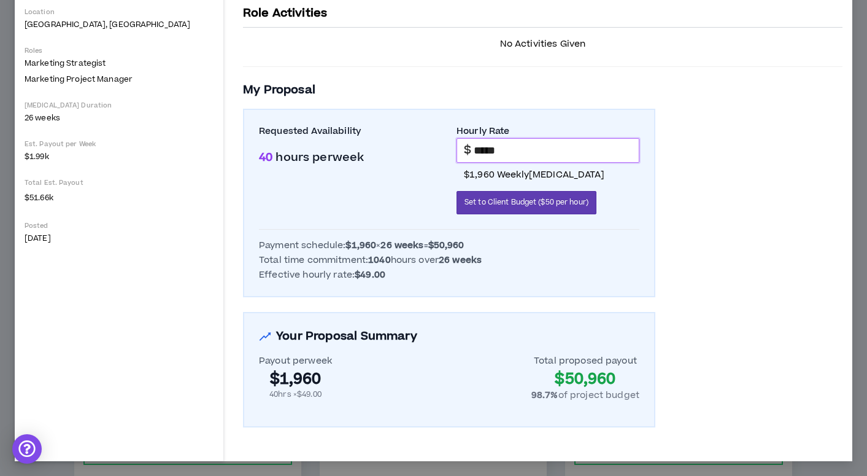
click at [525, 147] on input "*****" at bounding box center [556, 150] width 165 height 23
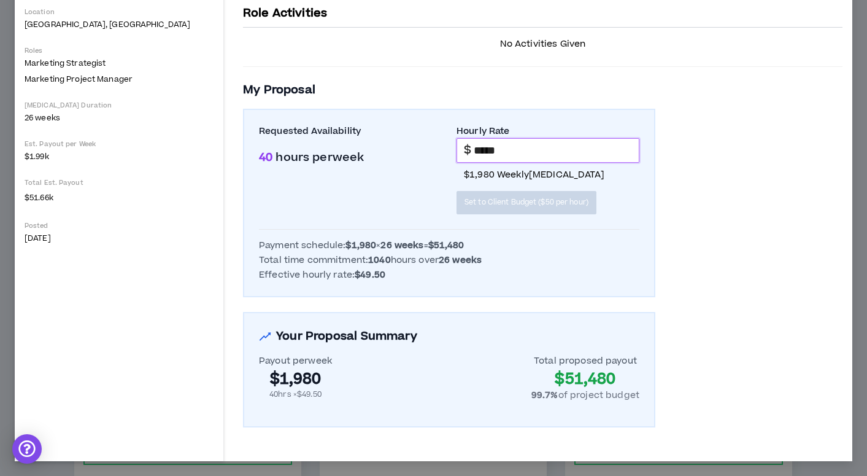
click at [559, 244] on div "Payment schedule: $1,980 × 26 weeks = $51,480" at bounding box center [449, 245] width 380 height 12
click at [505, 150] on input "*****" at bounding box center [556, 150] width 165 height 23
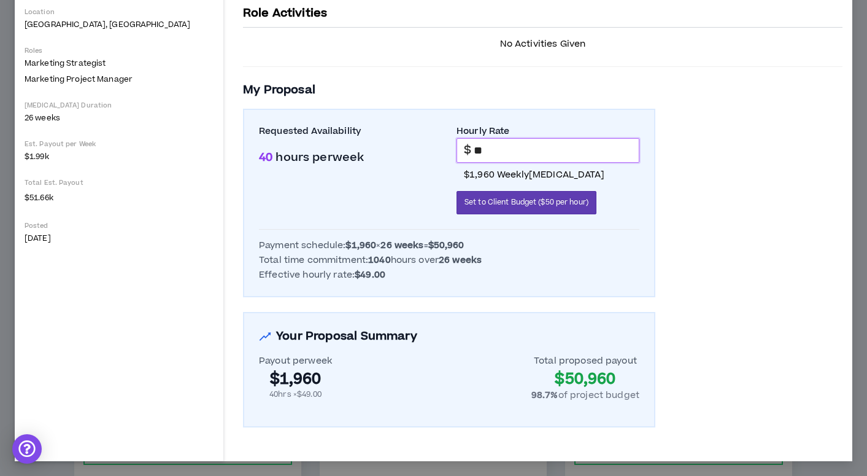
type input "*"
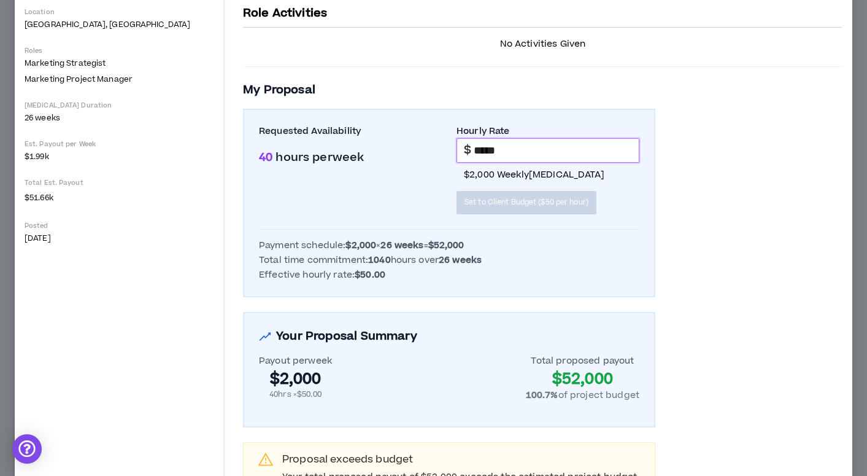
click at [399, 170] on div "Requested Availability 40 hours per week" at bounding box center [350, 174] width 183 height 99
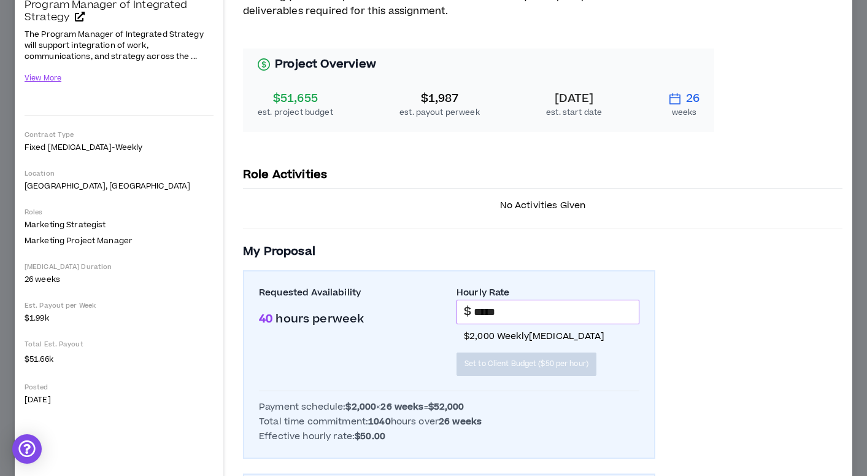
scroll to position [133, 0]
drag, startPoint x: 505, startPoint y: 310, endPoint x: 477, endPoint y: 307, distance: 27.7
click at [477, 307] on input "*****" at bounding box center [556, 312] width 165 height 23
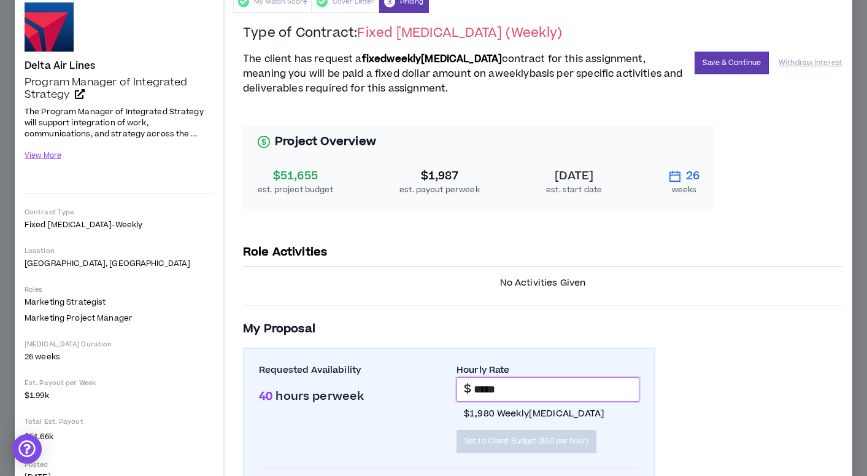
scroll to position [55, 0]
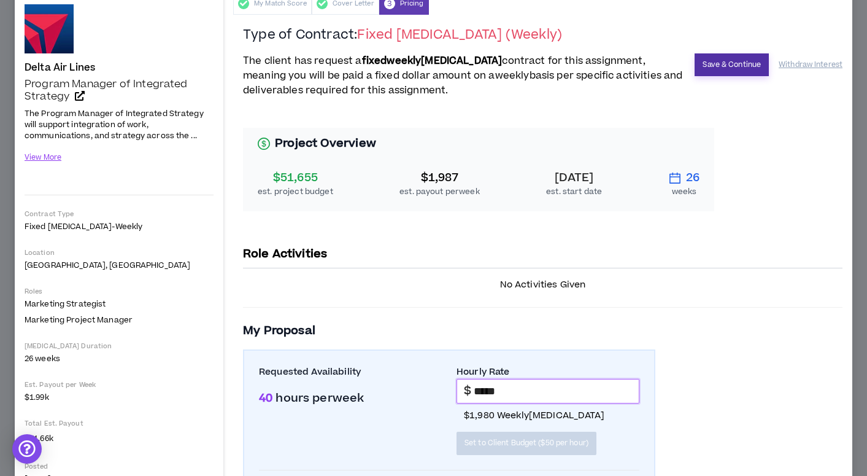
type input "*****"
click at [721, 72] on button "Save & Continue" at bounding box center [732, 64] width 74 height 23
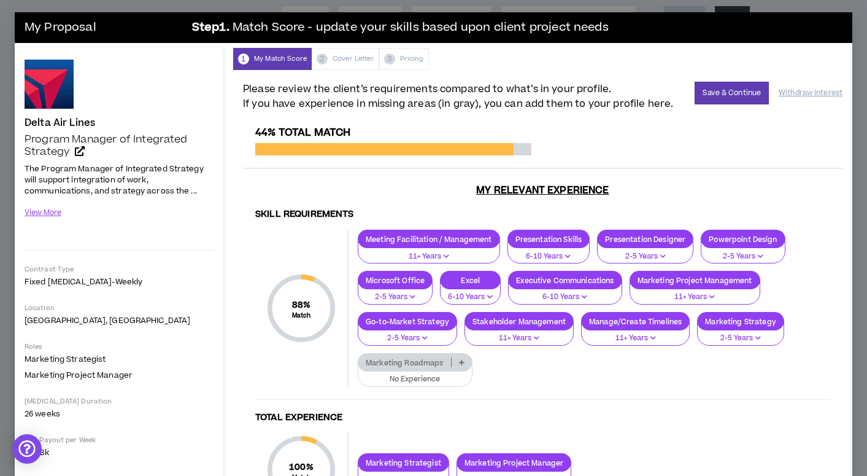
scroll to position [166, 0]
click at [82, 27] on h3 "My Proposal" at bounding box center [105, 27] width 160 height 25
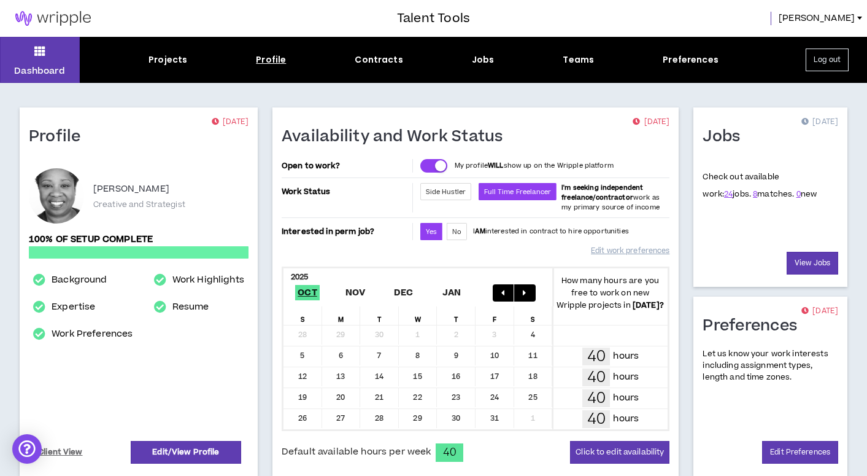
click at [269, 61] on div "Profile" at bounding box center [271, 59] width 30 height 13
select select "*"
select select "US"
select select "*******"
select select "*"
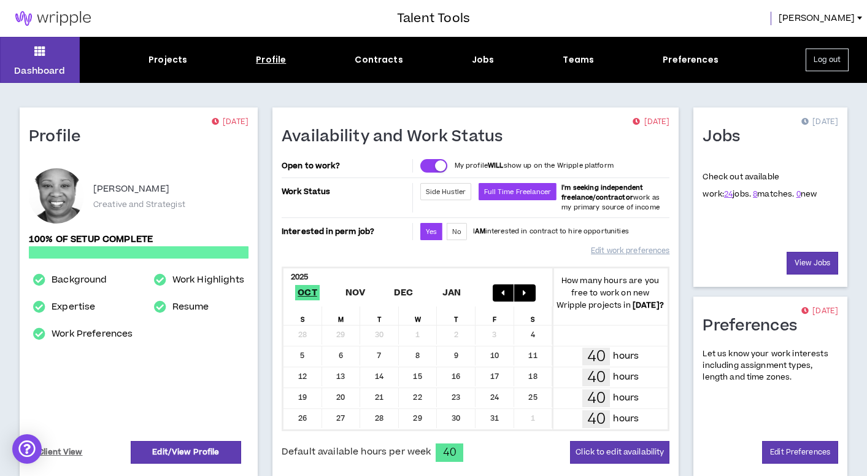
select select "**********"
select select "*****"
select select "**********"
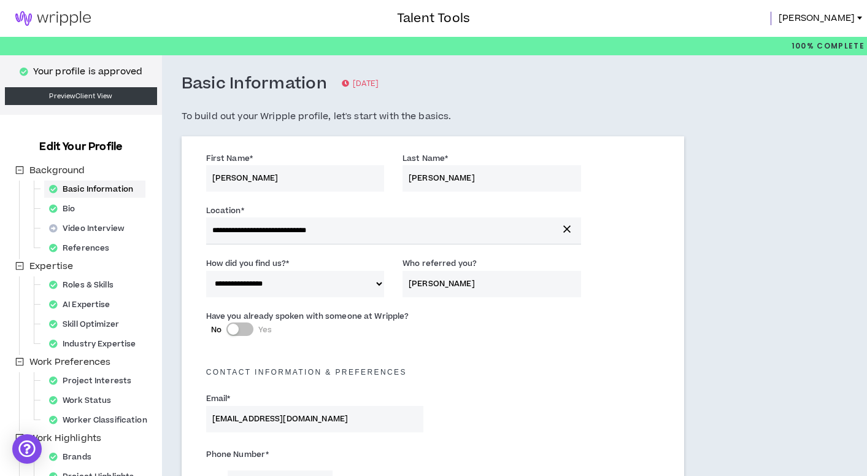
click at [77, 18] on img at bounding box center [53, 18] width 106 height 15
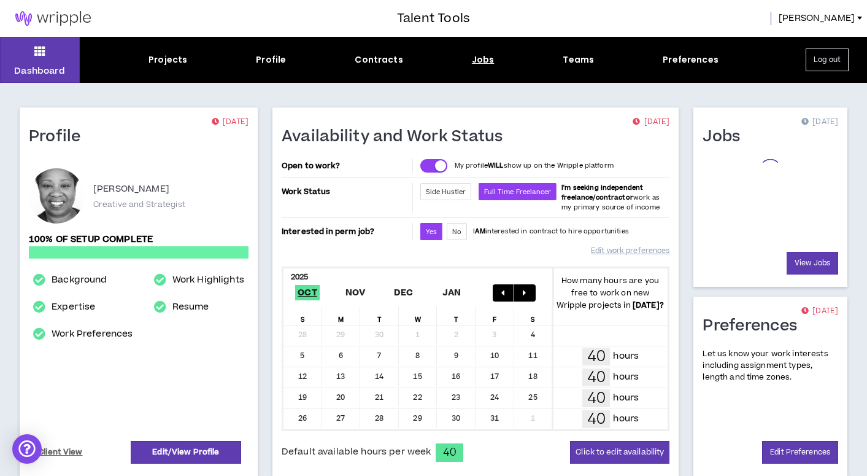
click at [477, 62] on div "Jobs" at bounding box center [483, 59] width 23 height 13
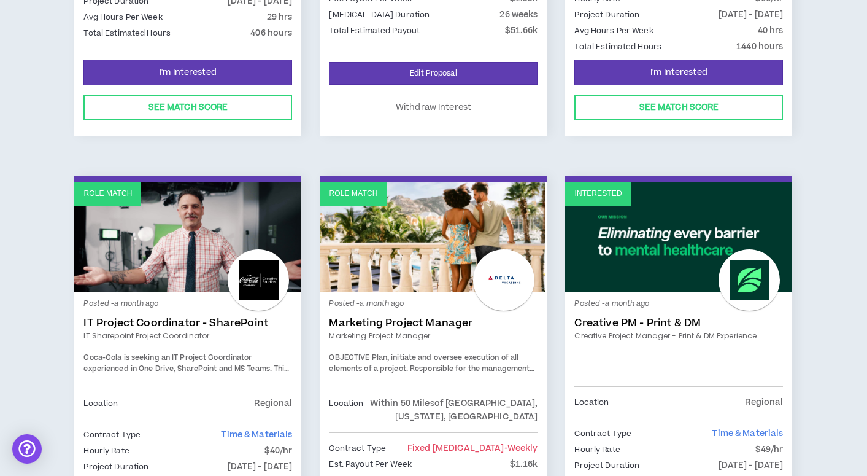
scroll to position [511, 0]
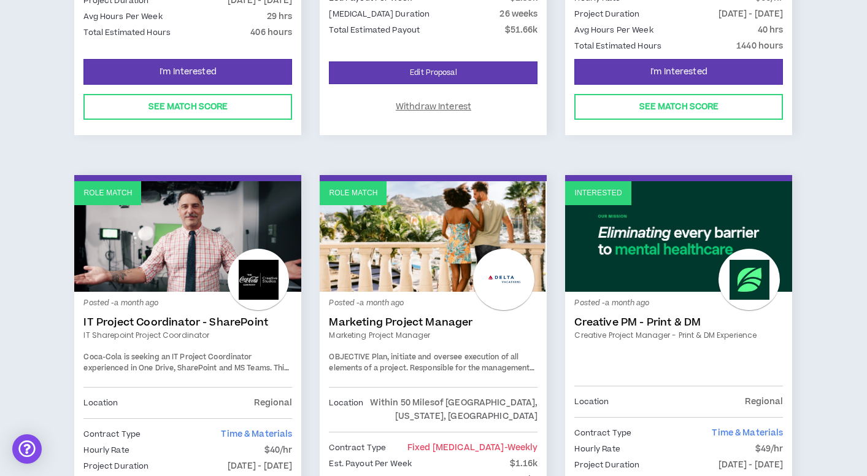
click at [360, 187] on p "Role Match" at bounding box center [353, 193] width 48 height 12
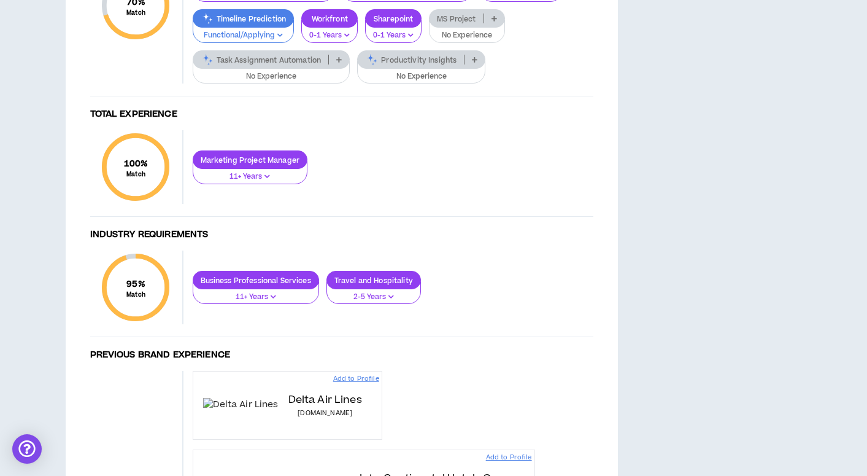
scroll to position [550, 0]
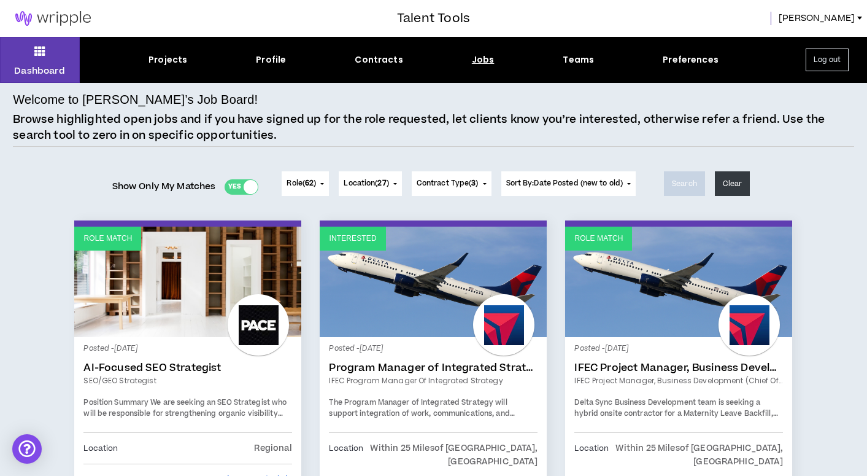
click at [663, 320] on link "Role Match" at bounding box center [678, 281] width 227 height 110
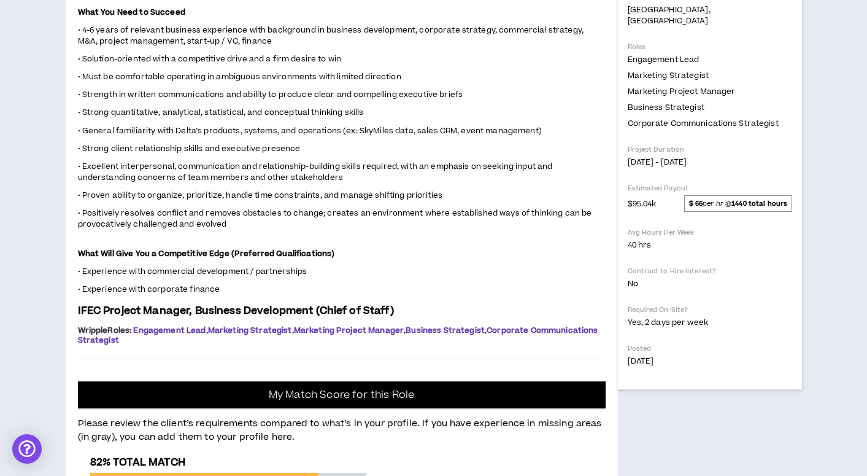
scroll to position [331, 0]
